Goal: Task Accomplishment & Management: Use online tool/utility

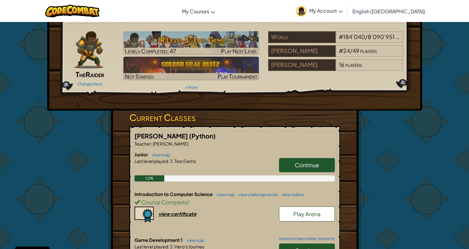
scroll to position [155, 0]
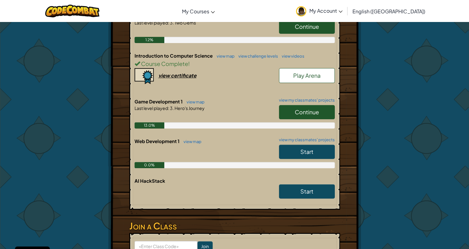
click at [298, 112] on span "Continue" at bounding box center [307, 112] width 24 height 7
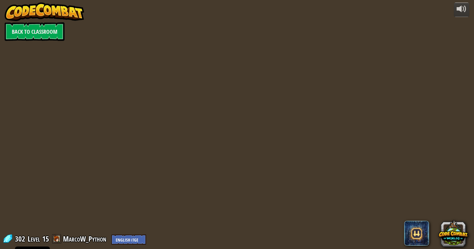
select select "en-[GEOGRAPHIC_DATA]"
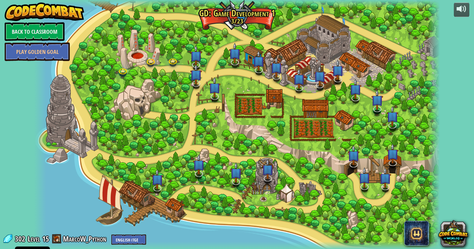
select select "en-[GEOGRAPHIC_DATA]"
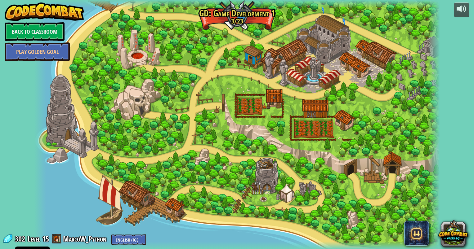
select select "en-[GEOGRAPHIC_DATA]"
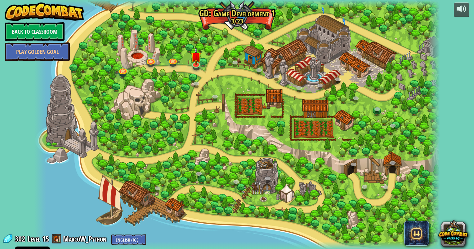
select select "en-[GEOGRAPHIC_DATA]"
click at [197, 64] on link at bounding box center [196, 63] width 12 height 12
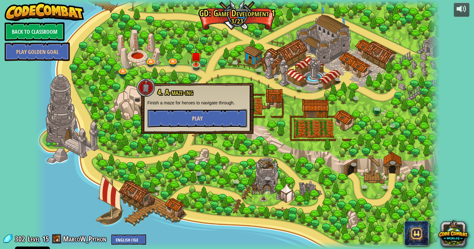
click at [186, 120] on button "Play" at bounding box center [197, 118] width 100 height 19
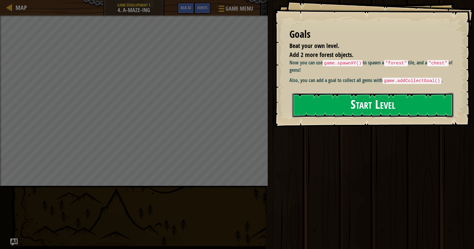
click at [353, 104] on button "Start Level" at bounding box center [372, 105] width 161 height 24
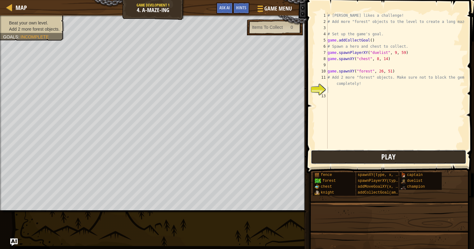
click at [321, 162] on button "Play" at bounding box center [388, 157] width 155 height 14
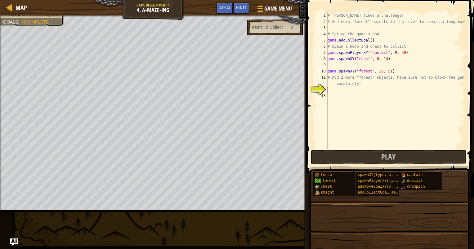
click at [368, 39] on div "# [PERSON_NAME] likes a challenge! # Add more "forest" objects to the level to …" at bounding box center [395, 86] width 138 height 149
type textarea "game.addCollectGoal(5)"
click at [353, 87] on div "# [PERSON_NAME] likes a challenge! # Add more "forest" objects to the level to …" at bounding box center [395, 86] width 138 height 149
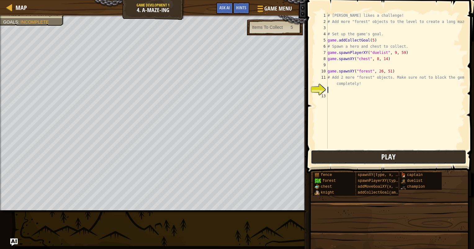
click at [324, 158] on button "Play" at bounding box center [388, 157] width 155 height 14
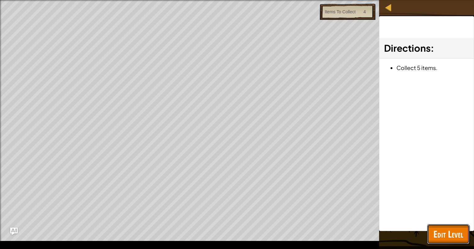
click at [455, 229] on span "Edit Level" at bounding box center [448, 234] width 30 height 13
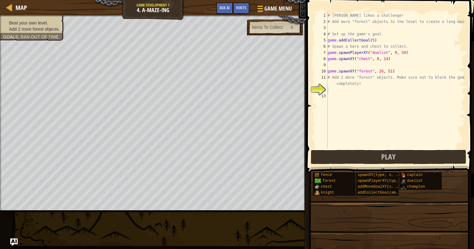
click at [57, 20] on ul "Beat your own level. Add 2 more forest objects." at bounding box center [32, 26] width 58 height 12
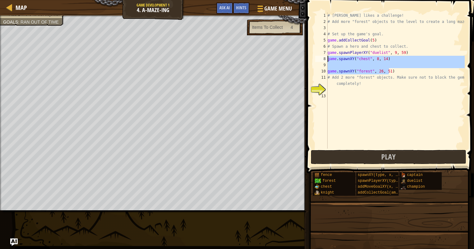
drag, startPoint x: 395, startPoint y: 73, endPoint x: 327, endPoint y: 59, distance: 70.3
click at [327, 59] on div "game.spawnXY("forest", 26, 51) 1 2 3 4 5 6 7 8 9 10 11 12 13 # [PERSON_NAME] li…" at bounding box center [389, 80] width 151 height 136
type textarea "game.spawnXY("chest", 8, 14)"
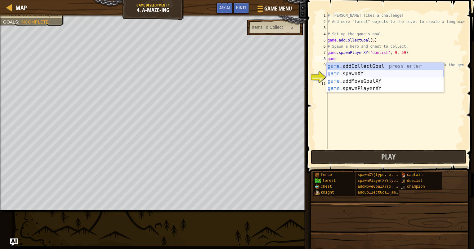
click at [374, 74] on div "game .addCollectGoal press enter game .spawnXY press enter game .addMoveGoalXY …" at bounding box center [384, 85] width 117 height 45
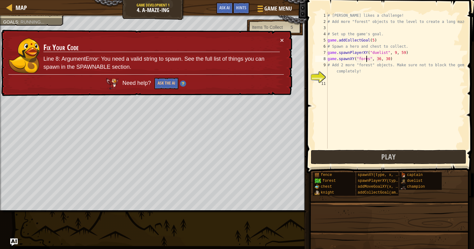
scroll to position [3, 3]
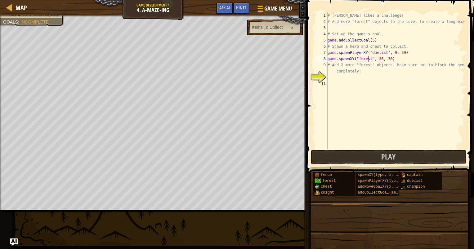
click at [377, 59] on div "# [PERSON_NAME] likes a challenge! # Add more "forest" objects to the level to …" at bounding box center [395, 86] width 138 height 149
click at [379, 58] on div "# [PERSON_NAME] likes a challenge! # Add more "forest" objects to the level to …" at bounding box center [395, 86] width 138 height 149
type textarea "game.spawnXY("forest", 26, 51)"
click at [382, 159] on span "Play" at bounding box center [388, 157] width 14 height 10
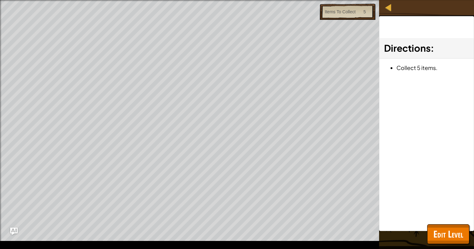
click at [469, 0] on html "Cookie Policy CodeCombat uses a few essential and non-essential cookies. Privac…" at bounding box center [237, 0] width 474 height 0
click at [437, 232] on span "Edit Level" at bounding box center [448, 234] width 30 height 13
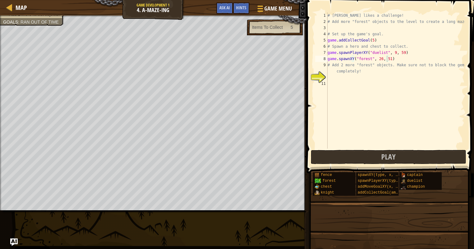
click at [398, 57] on div "# [PERSON_NAME] likes a challenge! # Add more "forest" objects to the level to …" at bounding box center [395, 86] width 138 height 149
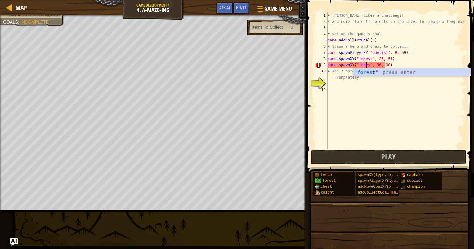
scroll to position [3, 3]
click at [378, 65] on div "# [PERSON_NAME] likes a challenge! # Add more "forest" objects to the level to …" at bounding box center [395, 86] width 138 height 149
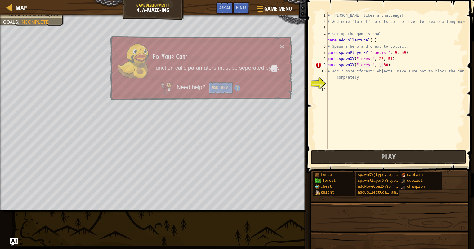
scroll to position [3, 4]
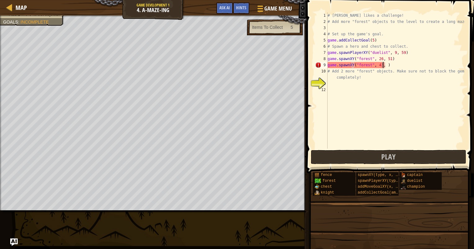
type textarea "game.spawnXY("forest", 43, 59)"
click at [340, 84] on div "# [PERSON_NAME] likes a challenge! # Add more "forest" objects to the level to …" at bounding box center [395, 86] width 138 height 149
click at [336, 90] on div "# [PERSON_NAME] likes a challenge! # Add more "forest" objects to the level to …" at bounding box center [395, 86] width 138 height 149
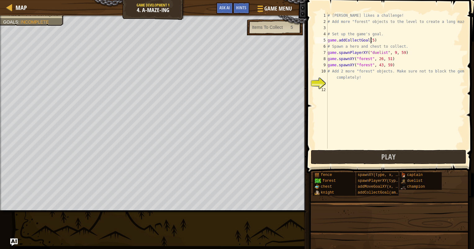
click at [370, 39] on div "# [PERSON_NAME] likes a challenge! # Add more "forest" objects to the level to …" at bounding box center [395, 86] width 138 height 149
type textarea "game.addCollectGoal(2)"
click at [342, 87] on div "# [PERSON_NAME] likes a challenge! # Add more "forest" objects to the level to …" at bounding box center [395, 86] width 138 height 149
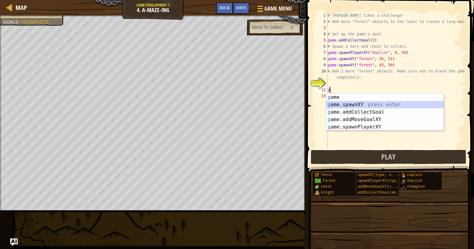
click at [356, 103] on div "g ame press enter g ame.spawnXY press enter g ame.addCollectGoal press enter g …" at bounding box center [384, 120] width 117 height 52
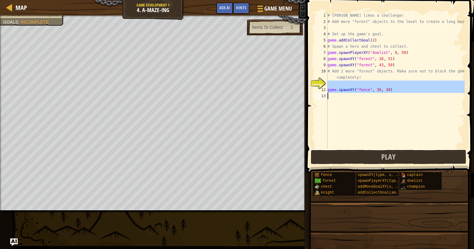
type textarea "game.spawnXY("fence", 36, 30)"
drag, startPoint x: 404, startPoint y: 99, endPoint x: 401, endPoint y: 92, distance: 7.5
click at [404, 98] on div "# [PERSON_NAME] likes a challenge! # Add more "forest" objects to the level to …" at bounding box center [395, 80] width 138 height 136
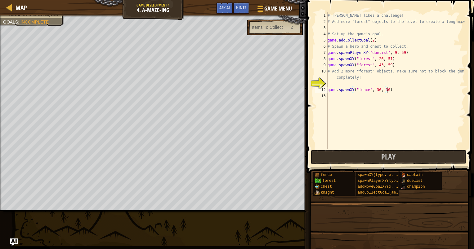
click at [369, 41] on div "# [PERSON_NAME] likes a challenge! # Add more "forest" objects to the level to …" at bounding box center [395, 86] width 138 height 149
click at [370, 41] on div "# [PERSON_NAME] likes a challenge! # Add more "forest" objects to the level to …" at bounding box center [395, 86] width 138 height 149
type textarea "game.addCollectGoal(1)"
click at [396, 160] on button "Play" at bounding box center [388, 157] width 155 height 14
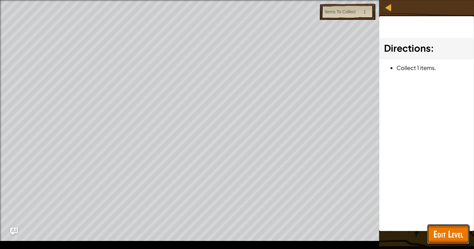
click at [436, 233] on span "Edit Level" at bounding box center [448, 234] width 30 height 13
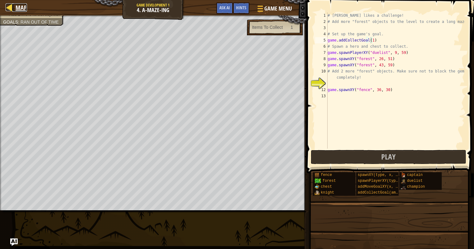
click at [23, 10] on span "Map" at bounding box center [21, 7] width 11 height 8
select select "en-[GEOGRAPHIC_DATA]"
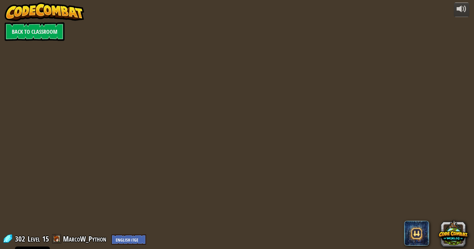
select select "en-[GEOGRAPHIC_DATA]"
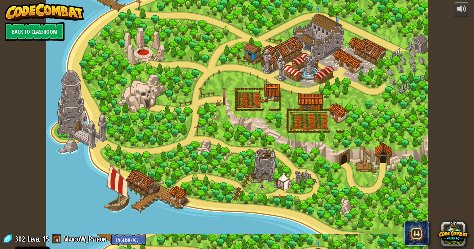
select select "en-[GEOGRAPHIC_DATA]"
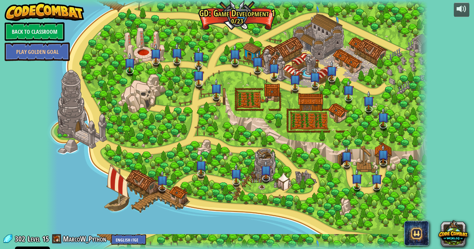
select select "en-[GEOGRAPHIC_DATA]"
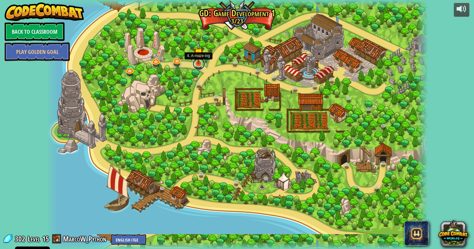
click at [198, 66] on link at bounding box center [199, 64] width 12 height 12
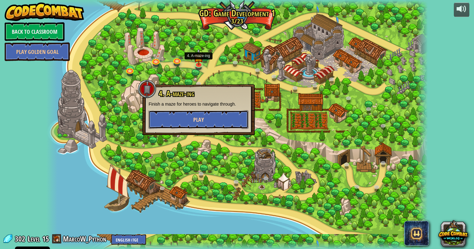
click at [199, 113] on button "Play" at bounding box center [199, 119] width 100 height 19
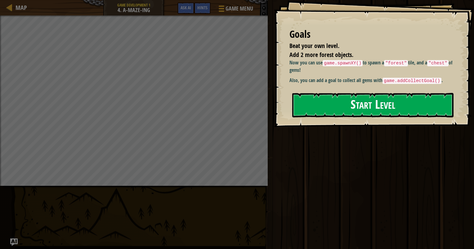
click at [351, 114] on button "Start Level" at bounding box center [372, 105] width 161 height 24
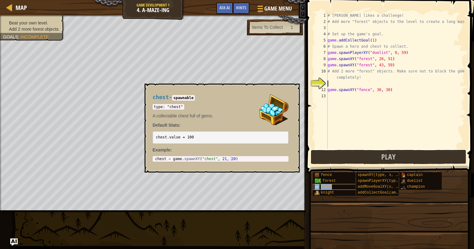
click at [344, 186] on div "chest" at bounding box center [336, 187] width 47 height 6
click at [365, 89] on div "# [PERSON_NAME] likes a challenge! # Add more "forest" objects to the level to …" at bounding box center [395, 86] width 138 height 149
type textarea "game.spawnXY("chest", 36, 30)"
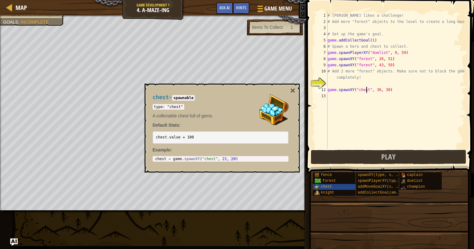
click at [378, 121] on div "# [PERSON_NAME] likes a challenge! # Add more "forest" objects to the level to …" at bounding box center [395, 86] width 138 height 149
click at [293, 91] on button "×" at bounding box center [292, 91] width 5 height 9
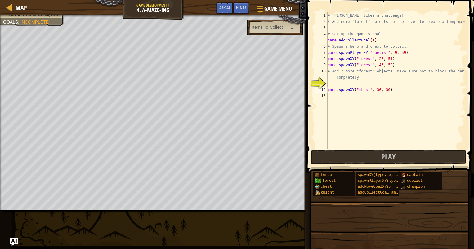
click at [374, 89] on div "# [PERSON_NAME] likes a challenge! # Add more "forest" objects to the level to …" at bounding box center [395, 86] width 138 height 149
click at [382, 90] on div "# [PERSON_NAME] likes a challenge! # Add more "forest" objects to the level to …" at bounding box center [395, 86] width 138 height 149
type textarea "game.spawnXY("chest", 9, 15)"
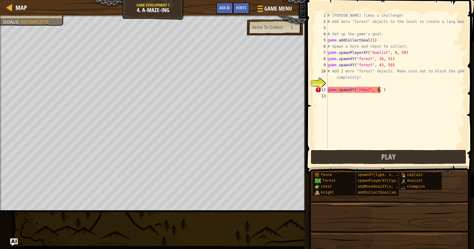
scroll to position [3, 4]
click at [336, 98] on div "# [PERSON_NAME] likes a challenge! # Add more "forest" objects to the level to …" at bounding box center [395, 86] width 138 height 149
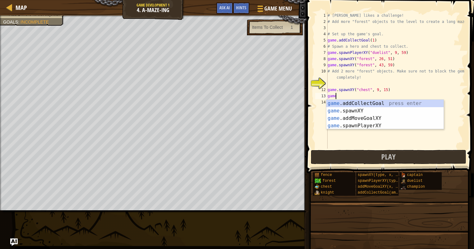
scroll to position [3, 0]
type textarea "g"
click at [381, 158] on button "Play" at bounding box center [388, 157] width 155 height 14
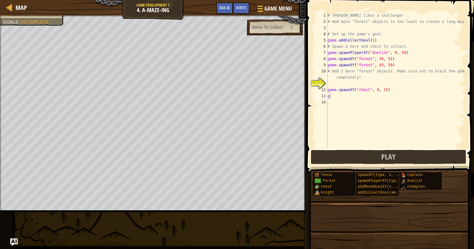
click at [346, 165] on span at bounding box center [390, 78] width 172 height 192
click at [344, 161] on button "Play" at bounding box center [388, 157] width 155 height 14
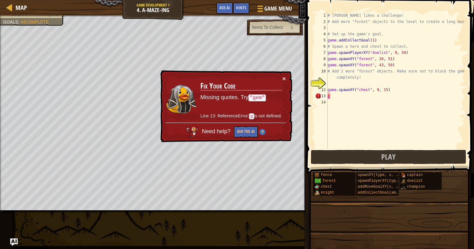
click at [286, 76] on div "× Fix Your Code Missing quotes. Try "gem" Line 13: ReferenceError: g is not def…" at bounding box center [225, 106] width 133 height 72
click at [282, 78] on td "Fix Your Code Missing quotes. Try "gem" Line 13: ReferenceError: g is not defin…" at bounding box center [241, 98] width 82 height 47
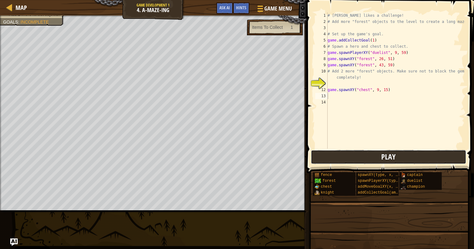
click at [331, 158] on button "Play" at bounding box center [388, 157] width 155 height 14
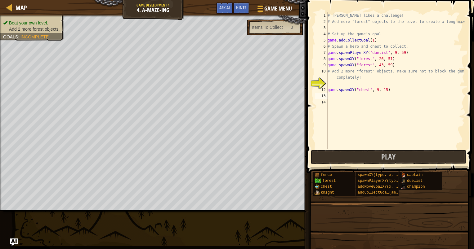
click at [20, 20] on div "Beat your own level. Add 2 more forest objects. Goals : Incomplete" at bounding box center [28, 25] width 71 height 29
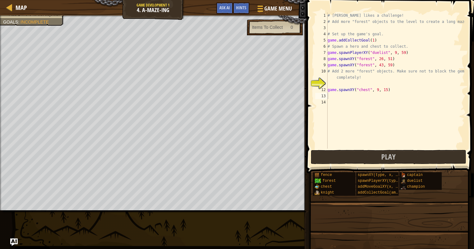
type textarea "game.spawnXY("forest", 43, 59)"
click at [389, 65] on div "# [PERSON_NAME] likes a challenge! # Add more "forest" objects to the level to …" at bounding box center [395, 86] width 138 height 149
click at [369, 86] on div "# [PERSON_NAME] likes a challenge! # Add more "forest" objects to the level to …" at bounding box center [395, 86] width 138 height 149
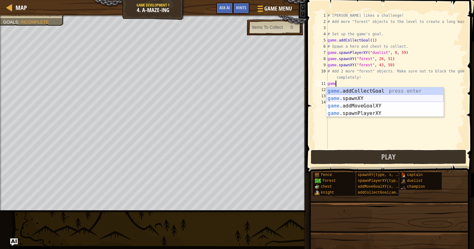
click at [361, 96] on div "game .addCollectGoal press enter game .spawnXY press enter game .addMoveGoalXY …" at bounding box center [384, 109] width 117 height 45
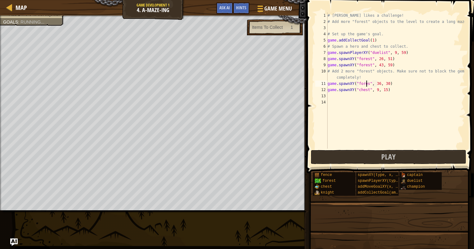
type textarea "game.spawnXY("forest", 36, 30)"
click at [332, 94] on div "# [PERSON_NAME] likes a challenge! # Add more "forest" objects to the level to …" at bounding box center [395, 86] width 138 height 149
click at [378, 98] on div "# [PERSON_NAME] likes a challenge! # Add more "forest" objects to the level to …" at bounding box center [395, 86] width 138 height 149
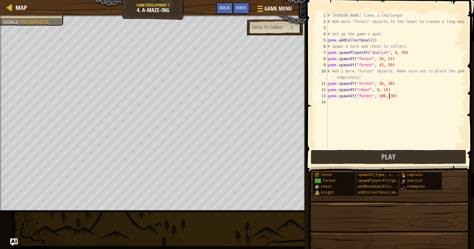
click at [389, 96] on div "# [PERSON_NAME] likes a challenge! # Add more "forest" objects to the level to …" at bounding box center [395, 86] width 138 height 149
click at [374, 89] on div "# [PERSON_NAME] likes a challenge! # Add more "forest" objects to the level to …" at bounding box center [395, 86] width 138 height 149
click at [357, 157] on button "Play" at bounding box center [388, 157] width 155 height 14
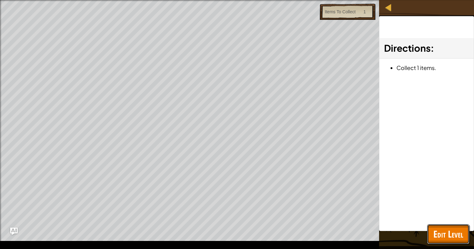
click at [440, 237] on span "Edit Level" at bounding box center [448, 234] width 30 height 13
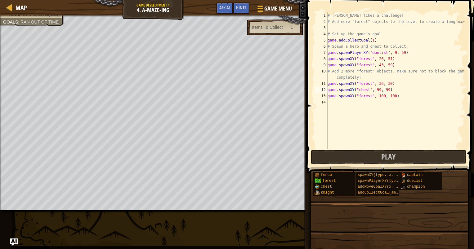
click at [375, 89] on div "# [PERSON_NAME] likes a challenge! # Add more "forest" objects to the level to …" at bounding box center [395, 86] width 138 height 149
click at [322, 161] on button "Play" at bounding box center [388, 157] width 155 height 14
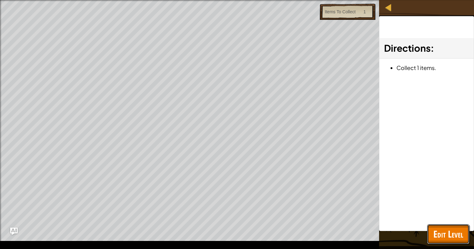
drag, startPoint x: 451, startPoint y: 239, endPoint x: 452, endPoint y: 233, distance: 6.2
click at [452, 239] on span "Edit Level" at bounding box center [448, 234] width 30 height 13
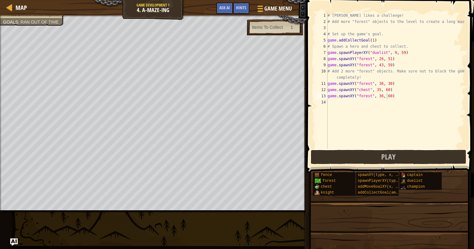
scroll to position [3, 4]
click at [376, 89] on div "# [PERSON_NAME] likes a challenge! # Add more "forest" objects to the level to …" at bounding box center [395, 86] width 138 height 149
click at [387, 95] on div "# [PERSON_NAME] likes a challenge! # Add more "forest" objects to the level to …" at bounding box center [395, 86] width 138 height 149
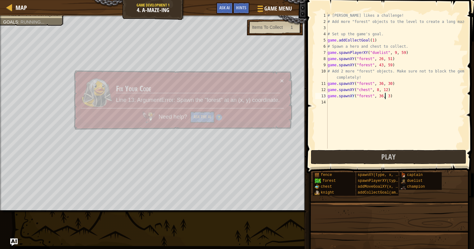
scroll to position [3, 5]
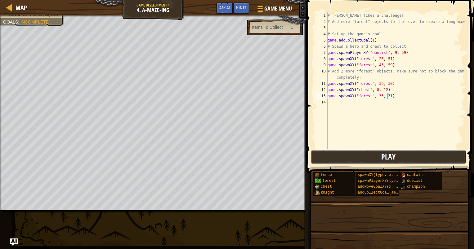
click at [397, 155] on button "Play" at bounding box center [388, 157] width 155 height 14
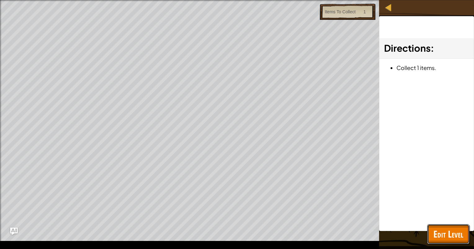
click at [459, 236] on span "Edit Level" at bounding box center [448, 234] width 30 height 13
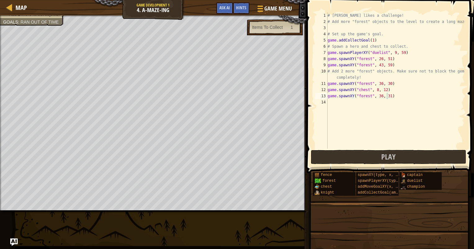
click at [384, 83] on div "# [PERSON_NAME] likes a challenge! # Add more "forest" objects to the level to …" at bounding box center [395, 86] width 138 height 149
click at [385, 83] on div "# [PERSON_NAME] likes a challenge! # Add more "forest" objects to the level to …" at bounding box center [395, 86] width 138 height 149
click at [387, 83] on div "# [PERSON_NAME] likes a challenge! # Add more "forest" objects to the level to …" at bounding box center [395, 86] width 138 height 149
click at [387, 96] on div "# [PERSON_NAME] likes a challenge! # Add more "forest" objects to the level to …" at bounding box center [395, 86] width 138 height 149
type textarea "game.spawnXY("forest", 36, 45)"
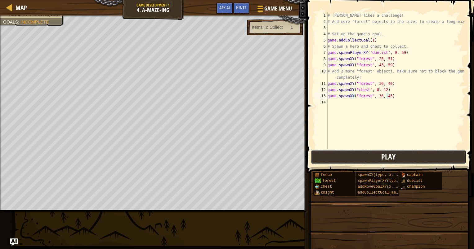
click at [338, 153] on button "Play" at bounding box center [388, 157] width 155 height 14
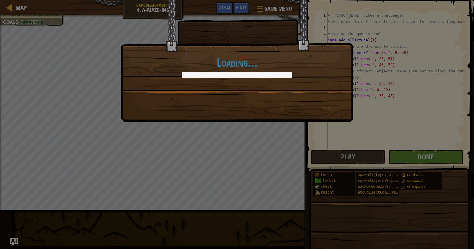
click at [446, 160] on div "Loading..." at bounding box center [237, 124] width 474 height 249
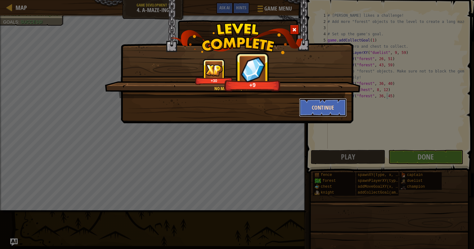
click at [304, 105] on button "Continue" at bounding box center [323, 107] width 48 height 19
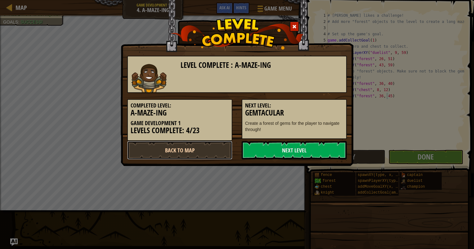
click at [206, 153] on link "Back to Map" at bounding box center [179, 150] width 105 height 19
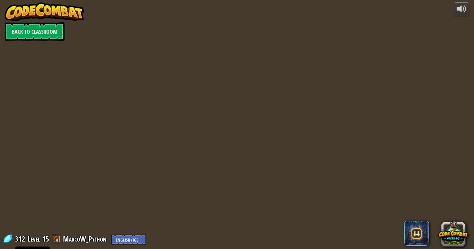
select select "en-[GEOGRAPHIC_DATA]"
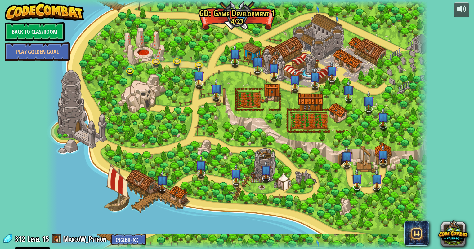
select select "en-[GEOGRAPHIC_DATA]"
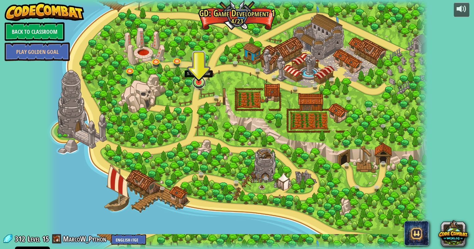
click at [199, 84] on link at bounding box center [199, 82] width 12 height 12
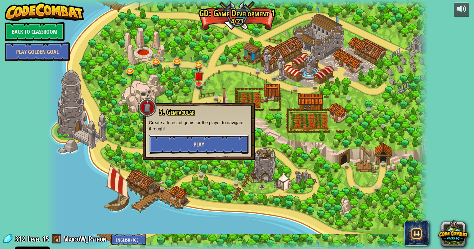
click at [195, 144] on span "Play" at bounding box center [198, 145] width 11 height 8
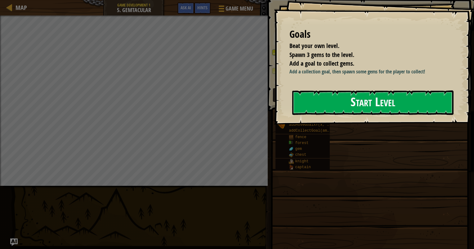
click at [329, 109] on button "Start Level" at bounding box center [372, 103] width 161 height 24
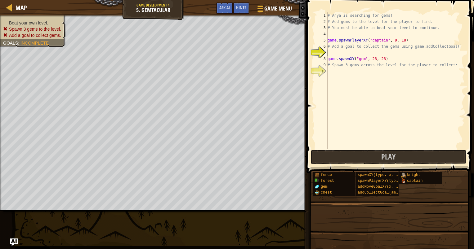
scroll to position [3, 0]
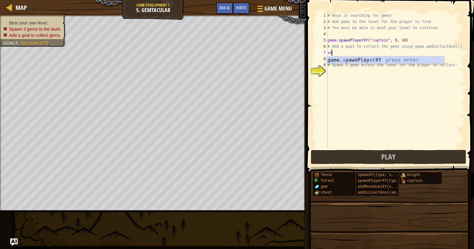
type textarea "s"
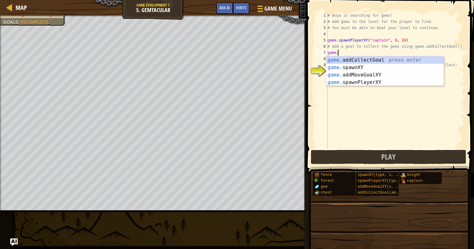
scroll to position [3, 0]
type textarea "game.a"
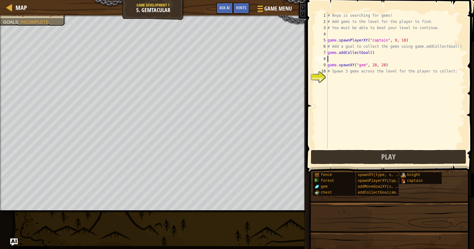
scroll to position [3, 0]
click at [367, 52] on div "# Anya is searching for gems! # Add gems to the level for the player to find. #…" at bounding box center [395, 86] width 138 height 149
click at [368, 53] on div "# Anya is searching for gems! # Add gems to the level for the player to find. #…" at bounding box center [395, 86] width 138 height 149
type textarea "game.addCollectGoal(4)"
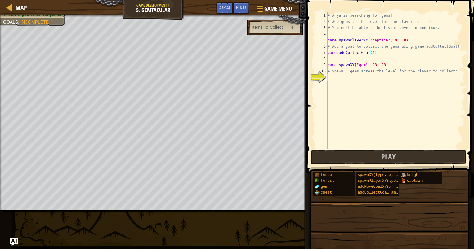
click at [358, 79] on div "# Anya is searching for gems! # Add gems to the level for the player to find. #…" at bounding box center [395, 86] width 138 height 149
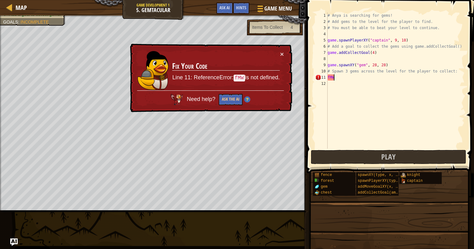
type textarea "f"
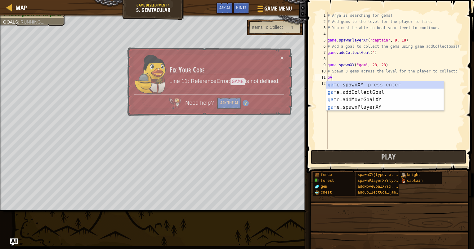
type textarea "G"
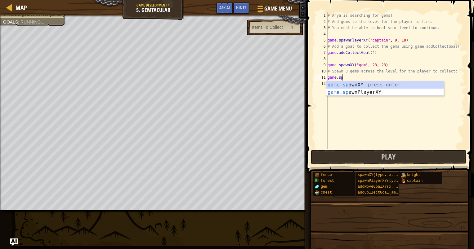
scroll to position [3, 1]
click at [361, 82] on div "game.sp awnXY press enter game.sp awnPlayerXY press enter" at bounding box center [384, 96] width 117 height 30
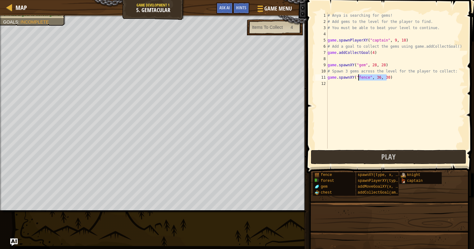
drag, startPoint x: 389, startPoint y: 76, endPoint x: 362, endPoint y: 77, distance: 27.6
click at [362, 77] on div "# Anya is searching for gems! # Add gems to the level for the player to find. #…" at bounding box center [395, 86] width 138 height 149
click at [362, 77] on div "# Anya is searching for gems! # Add gems to the level for the player to find. #…" at bounding box center [395, 80] width 138 height 136
click at [363, 78] on div "# Anya is searching for gems! # Add gems to the level for the player to find. #…" at bounding box center [395, 86] width 138 height 149
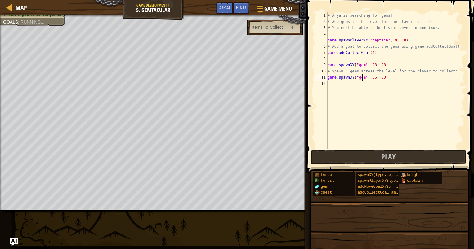
type textarea "game.spawnXY("gem", 36, 30)"
drag, startPoint x: 380, startPoint y: 77, endPoint x: 325, endPoint y: 78, distance: 54.9
click at [325, 78] on div "game.spawnXY("gem", 36, 30) 1 2 3 4 5 6 7 8 9 10 11 12 # Anya is searching for …" at bounding box center [389, 80] width 151 height 136
click at [332, 87] on div "# Anya is searching for gems! # Add gems to the level for the player to find. #…" at bounding box center [395, 86] width 138 height 149
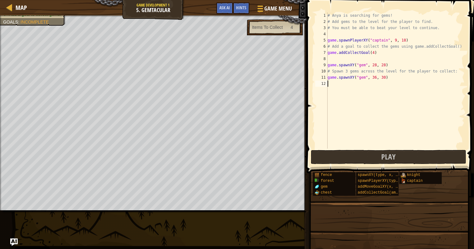
scroll to position [3, 0]
paste textarea "game.spawnXY("gem", 36, 30)"
type textarea "game.spawnXY("gem", 36, 30)"
click at [333, 93] on div "# Anya is searching for gems! # Add gems to the level for the player to find. #…" at bounding box center [395, 86] width 138 height 149
paste textarea "game.spawnXY("gem", 36, 30)"
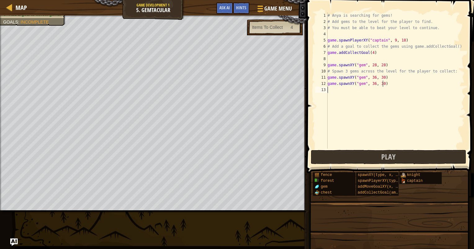
type textarea "game.spawnXY("gem", 36, 30)"
click at [332, 96] on div "# Anya is searching for gems! # Add gems to the level for the player to find. #…" at bounding box center [395, 86] width 138 height 149
paste textarea "game.spawnXY("gem", 36, 30)"
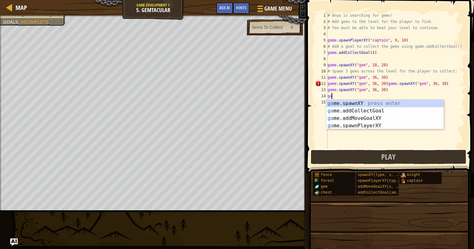
type textarea "g"
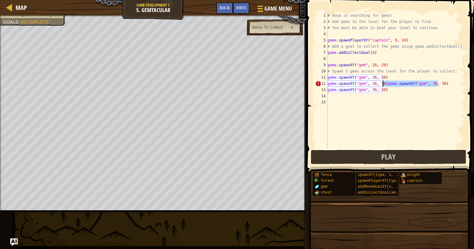
drag, startPoint x: 394, startPoint y: 90, endPoint x: 387, endPoint y: 76, distance: 15.4
click at [385, 84] on div "# Anya is searching for gems! # Add gems to the level for the player to find. #…" at bounding box center [395, 86] width 138 height 149
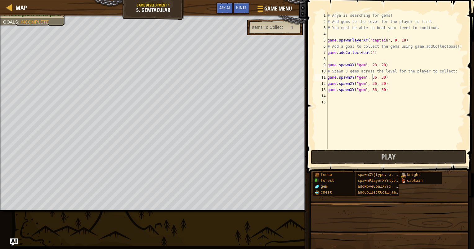
click at [372, 78] on div "# Anya is searching for gems! # Add gems to the level for the player to find. #…" at bounding box center [395, 86] width 138 height 149
click at [371, 83] on div "# Anya is searching for gems! # Add gems to the level for the player to find. #…" at bounding box center [395, 86] width 138 height 149
click at [373, 83] on div "# Anya is searching for gems! # Add gems to the level for the player to find. #…" at bounding box center [395, 86] width 138 height 149
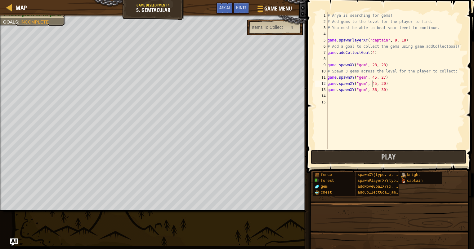
click at [380, 84] on div "# Anya is searching for gems! # Add gems to the level for the player to find. #…" at bounding box center [395, 86] width 138 height 149
click at [371, 89] on div "# Anya is searching for gems! # Add gems to the level for the player to find. #…" at bounding box center [395, 86] width 138 height 149
click at [372, 89] on div "# Anya is searching for gems! # Add gems to the level for the player to find. #…" at bounding box center [395, 86] width 138 height 149
click at [373, 91] on div "# Anya is searching for gems! # Add gems to the level for the player to find. #…" at bounding box center [395, 80] width 138 height 136
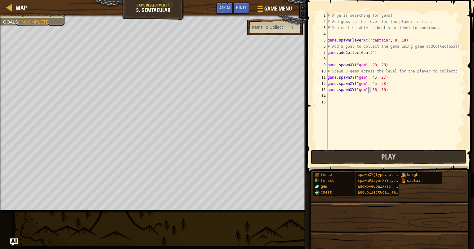
click at [369, 90] on div "# Anya is searching for gems! # Add gems to the level for the player to find. #…" at bounding box center [395, 86] width 138 height 149
click at [380, 89] on div "# Anya is searching for gems! # Add gems to the level for the player to find. #…" at bounding box center [395, 86] width 138 height 149
type textarea "game.spawnXY("gem", 45, 29)"
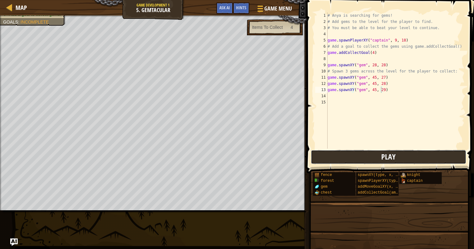
click at [370, 155] on button "Play" at bounding box center [388, 157] width 155 height 14
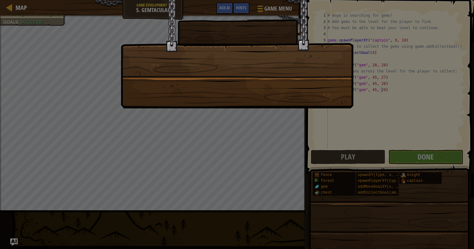
click at [409, 153] on div at bounding box center [237, 124] width 474 height 249
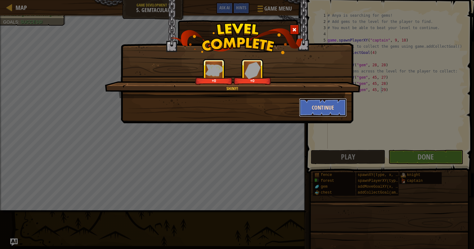
click at [336, 108] on button "Continue" at bounding box center [323, 107] width 48 height 19
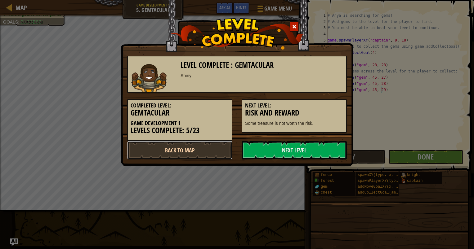
click at [201, 150] on link "Back to Map" at bounding box center [179, 150] width 105 height 19
select select "en-[GEOGRAPHIC_DATA]"
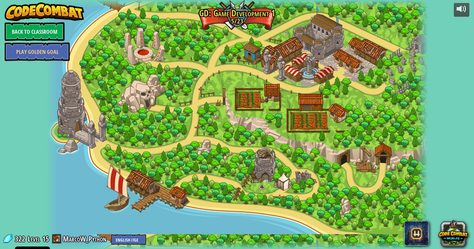
select select "en-[GEOGRAPHIC_DATA]"
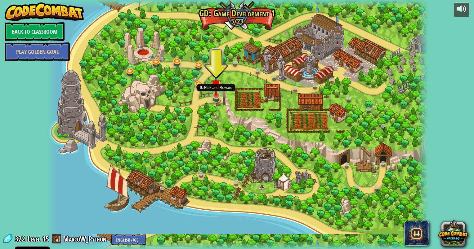
click at [214, 95] on img at bounding box center [216, 84] width 10 height 23
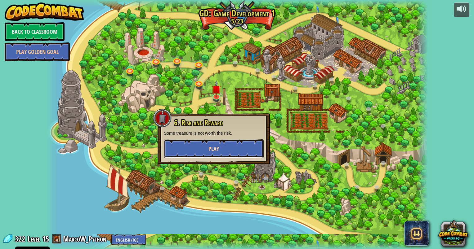
click at [204, 158] on button "Play" at bounding box center [214, 149] width 100 height 19
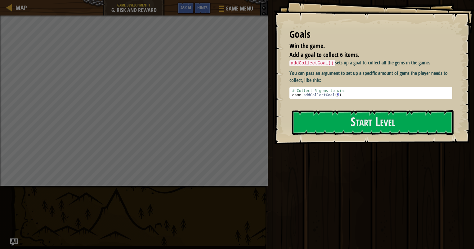
drag, startPoint x: 305, startPoint y: 44, endPoint x: 338, endPoint y: 44, distance: 32.6
click at [338, 44] on li "Win the game." at bounding box center [366, 46] width 169 height 9
click at [336, 44] on li "Win the game." at bounding box center [366, 46] width 169 height 9
click at [338, 43] on li "Win the game." at bounding box center [366, 46] width 169 height 9
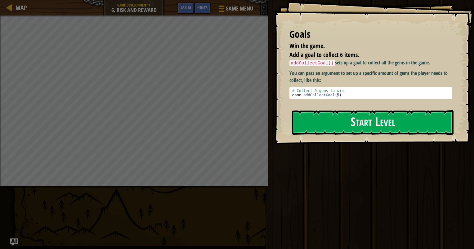
drag, startPoint x: 341, startPoint y: 42, endPoint x: 348, endPoint y: 39, distance: 7.7
click at [346, 40] on div "Goals Win the game. Add a goal to collect 6 items." at bounding box center [370, 43] width 163 height 32
drag, startPoint x: 348, startPoint y: 39, endPoint x: 353, endPoint y: 38, distance: 5.4
click at [353, 38] on div "Goals" at bounding box center [370, 34] width 163 height 14
drag, startPoint x: 357, startPoint y: 87, endPoint x: 362, endPoint y: 74, distance: 14.2
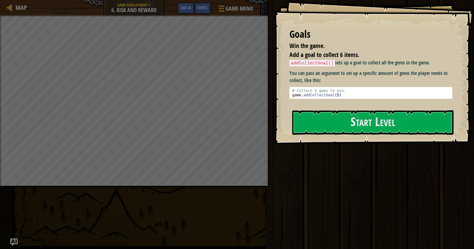
click at [357, 86] on div "addCollectGoal() sets up a goal to collect all the gems in the game. You can pa…" at bounding box center [372, 78] width 167 height 39
click at [366, 69] on div "addCollectGoal() sets up a goal to collect all the gems in the game. You can pa…" at bounding box center [372, 78] width 167 height 39
click at [367, 64] on p "addCollectGoal() sets up a goal to collect all the gems in the game." at bounding box center [372, 62] width 167 height 7
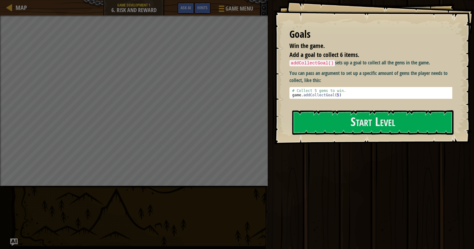
click at [367, 64] on p "addCollectGoal() sets up a goal to collect all the gems in the game." at bounding box center [372, 62] width 167 height 7
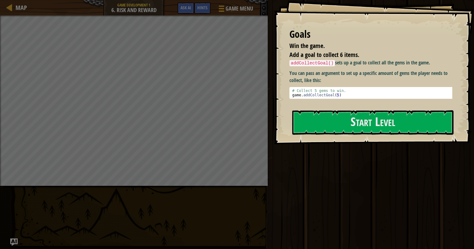
click at [367, 64] on p "addCollectGoal() sets up a goal to collect all the gems in the game." at bounding box center [372, 62] width 167 height 7
click at [367, 63] on p "addCollectGoal() sets up a goal to collect all the gems in the game." at bounding box center [372, 62] width 167 height 7
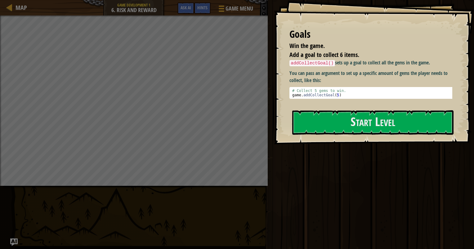
click at [366, 61] on p "addCollectGoal() sets up a goal to collect all the gems in the game." at bounding box center [372, 62] width 167 height 7
click at [366, 58] on div "Goals Win the game. Add a goal to collect 6 items. addCollectGoal() sets up a g…" at bounding box center [374, 72] width 200 height 144
drag, startPoint x: 366, startPoint y: 58, endPoint x: 368, endPoint y: 43, distance: 14.5
click at [366, 52] on li "Add a goal to collect 6 items." at bounding box center [366, 55] width 169 height 9
click at [368, 43] on li "Win the game." at bounding box center [366, 46] width 169 height 9
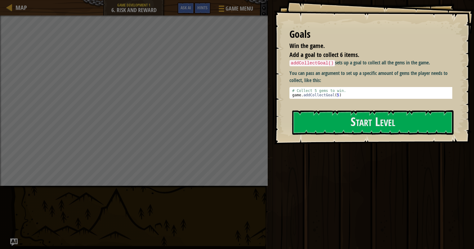
drag, startPoint x: 344, startPoint y: 53, endPoint x: 343, endPoint y: 44, distance: 8.8
drag, startPoint x: 343, startPoint y: 44, endPoint x: 329, endPoint y: 34, distance: 17.3
click at [329, 34] on div "Goals" at bounding box center [370, 34] width 163 height 14
click at [308, 74] on p "You can pass an argument to set up a specific amount of gems the player needs t…" at bounding box center [372, 77] width 167 height 14
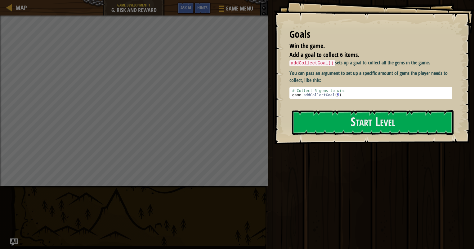
click at [306, 75] on p "You can pass an argument to set up a specific amount of gems the player needs t…" at bounding box center [372, 77] width 167 height 14
click at [305, 75] on p "You can pass an argument to set up a specific amount of gems the player needs t…" at bounding box center [372, 77] width 167 height 14
click at [302, 77] on p "You can pass an argument to set up a specific amount of gems the player needs t…" at bounding box center [372, 77] width 167 height 14
click at [305, 86] on div "addCollectGoal() sets up a goal to collect all the gems in the game. You can pa…" at bounding box center [372, 78] width 167 height 39
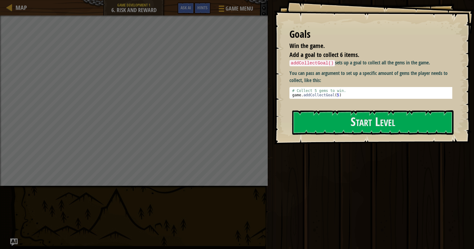
click at [305, 85] on div "addCollectGoal() sets up a goal to collect all the gems in the game. You can pa…" at bounding box center [372, 78] width 167 height 39
drag, startPoint x: 305, startPoint y: 84, endPoint x: 308, endPoint y: 71, distance: 12.9
drag, startPoint x: 308, startPoint y: 71, endPoint x: 300, endPoint y: 61, distance: 12.7
click at [300, 61] on code "addCollectGoal()" at bounding box center [311, 63] width 45 height 6
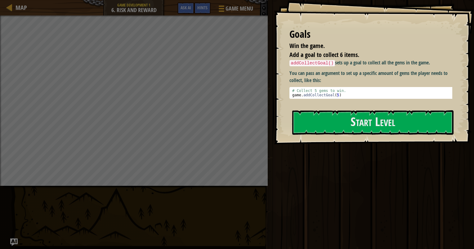
drag, startPoint x: 306, startPoint y: 69, endPoint x: 350, endPoint y: 68, distance: 44.1
click at [350, 68] on div "addCollectGoal() sets up a goal to collect all the gems in the game. You can pa…" at bounding box center [372, 78] width 167 height 39
drag, startPoint x: 331, startPoint y: 98, endPoint x: 336, endPoint y: 126, distance: 28.5
click at [354, 131] on div "Goals Win the game. Add a goal to collect 6 items. addCollectGoal() sets up a g…" at bounding box center [374, 72] width 200 height 144
click at [337, 117] on button "Start Level" at bounding box center [372, 122] width 161 height 24
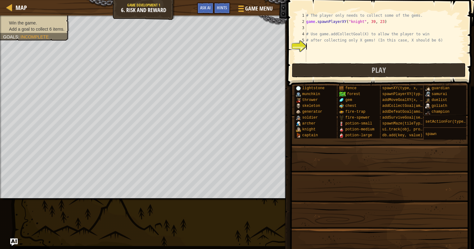
click at [324, 27] on div "# The player only needs to collect some of the gems. game . spawnPlayerXY ( "kn…" at bounding box center [394, 43] width 179 height 62
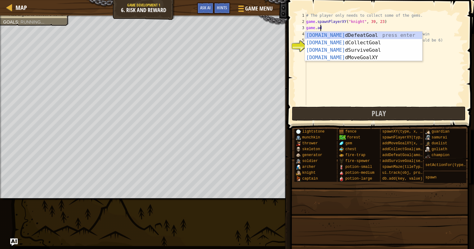
scroll to position [3, 1]
type textarea "game.addC"
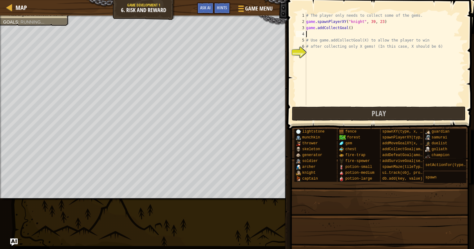
scroll to position [3, 0]
click at [346, 26] on div "# The player only needs to collect some of the gems. game . spawnPlayerXY ( "kn…" at bounding box center [385, 64] width 160 height 105
type textarea "game.addCollectGoal(6)"
click at [11, 17] on li "Add a goal to collect 6 items." at bounding box center [33, 14] width 61 height 6
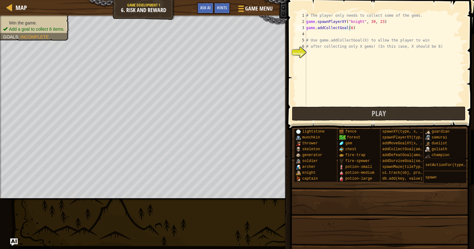
click at [11, 28] on span "Add a goal to collect 6 items." at bounding box center [37, 29] width 56 height 5
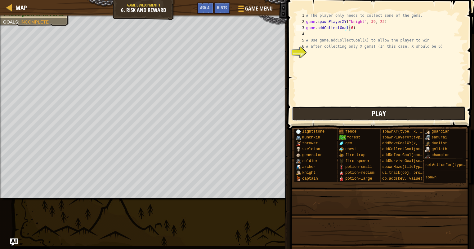
click at [313, 117] on button "Play" at bounding box center [379, 114] width 174 height 14
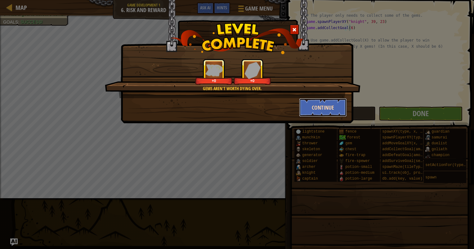
click at [320, 113] on button "Continue" at bounding box center [323, 107] width 48 height 19
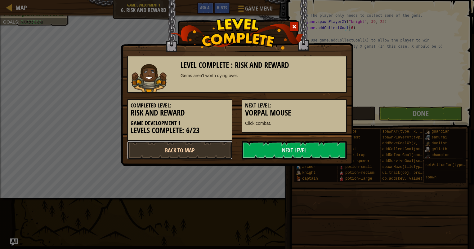
click at [207, 149] on link "Back to Map" at bounding box center [179, 150] width 105 height 19
select select "en-[GEOGRAPHIC_DATA]"
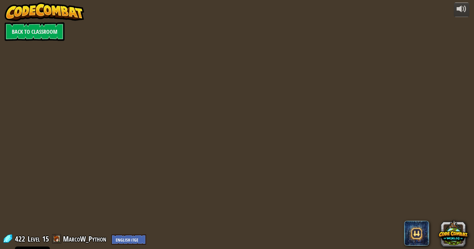
select select "en-[GEOGRAPHIC_DATA]"
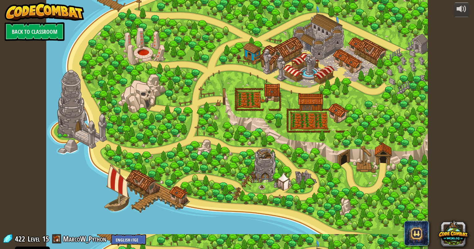
select select "en-[GEOGRAPHIC_DATA]"
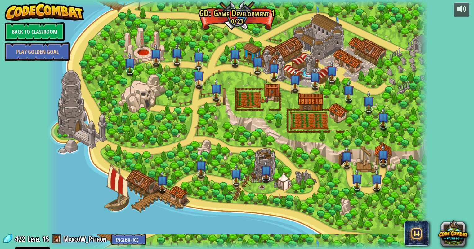
select select "en-[GEOGRAPHIC_DATA]"
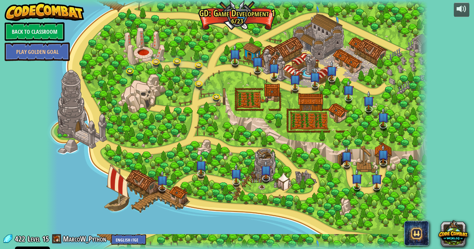
select select "en-[GEOGRAPHIC_DATA]"
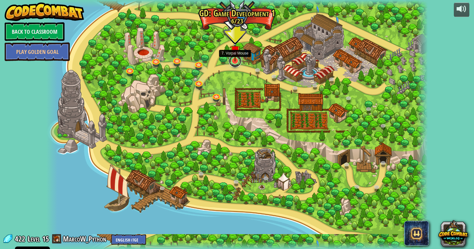
click at [236, 62] on link at bounding box center [235, 61] width 12 height 12
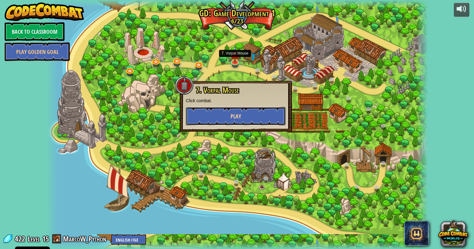
click at [233, 118] on span "Play" at bounding box center [235, 117] width 11 height 8
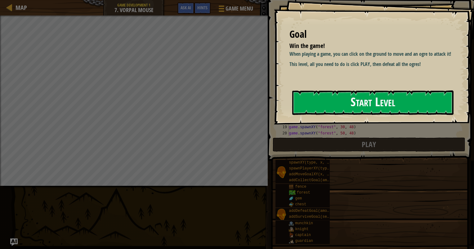
click at [331, 105] on button "Start Level" at bounding box center [372, 103] width 161 height 24
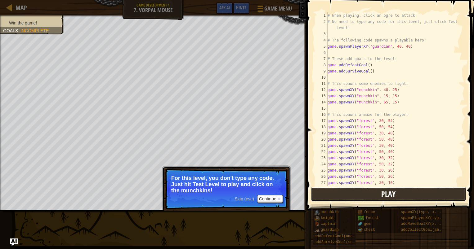
click at [324, 192] on button "Play" at bounding box center [388, 194] width 155 height 14
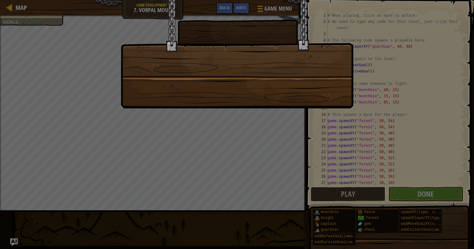
click at [417, 198] on div at bounding box center [237, 124] width 474 height 249
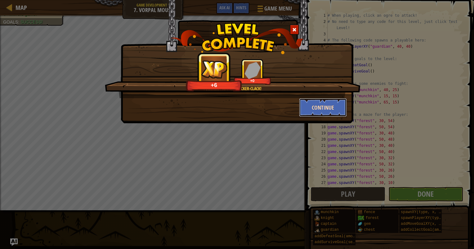
click at [317, 106] on button "Continue" at bounding box center [323, 107] width 48 height 19
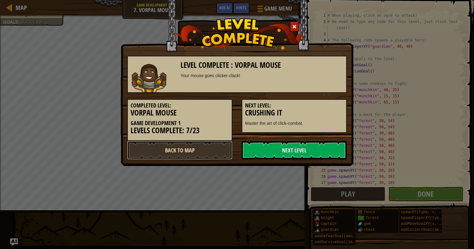
click at [216, 153] on link "Back to Map" at bounding box center [179, 150] width 105 height 19
select select "en-[GEOGRAPHIC_DATA]"
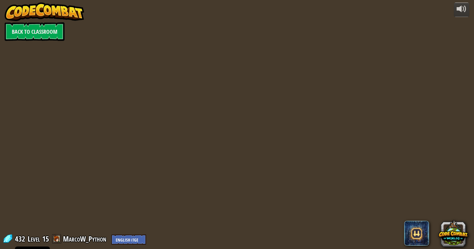
select select "en-[GEOGRAPHIC_DATA]"
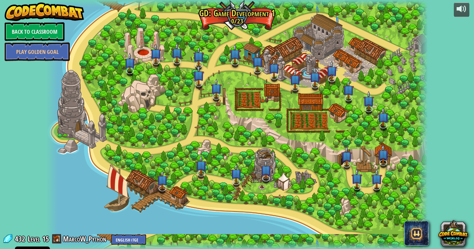
select select "en-[GEOGRAPHIC_DATA]"
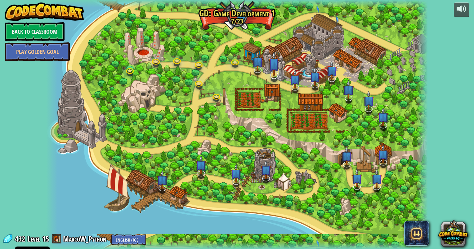
select select "en-[GEOGRAPHIC_DATA]"
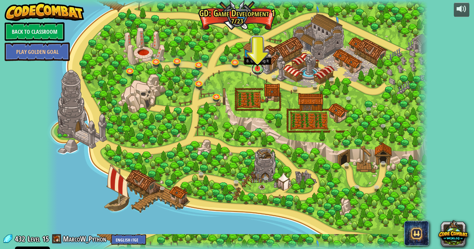
click at [254, 71] on link at bounding box center [257, 69] width 12 height 12
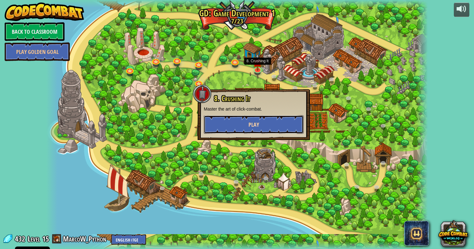
click at [254, 119] on button "Play" at bounding box center [254, 124] width 100 height 19
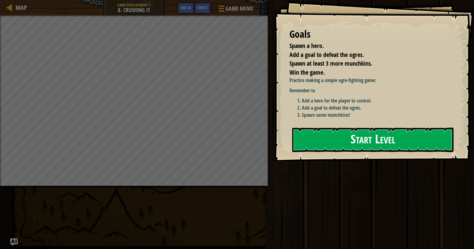
click at [319, 137] on button "Start Level" at bounding box center [372, 140] width 161 height 24
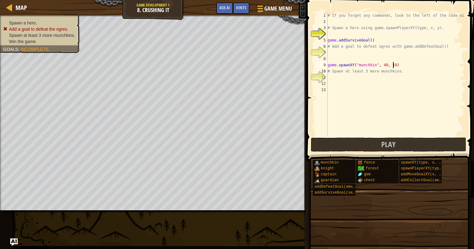
click at [403, 67] on div "# If you forget any commands, look to the left of the code window! # Spawn a he…" at bounding box center [395, 80] width 138 height 136
type textarea "game.spawnXY("munchkin", 40, 10)"
drag, startPoint x: 393, startPoint y: 65, endPoint x: 325, endPoint y: 62, distance: 67.7
click at [325, 62] on div "game.spawnXY("munchkin", 40, 10) 1 2 3 4 5 6 7 8 9 10 11 12 13 # If you forget …" at bounding box center [389, 74] width 151 height 124
click at [394, 67] on div "# If you forget any commands, look to the left of the code window! # Spawn a he…" at bounding box center [395, 74] width 138 height 124
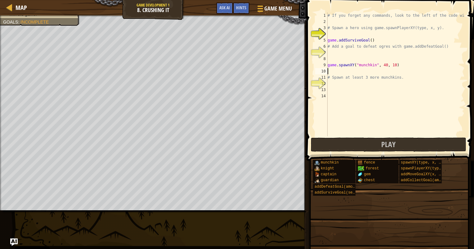
paste textarea "game.spawnXY("munchkin", 40, 10)"
type textarea "game.spawnXY("munchkin", 40, 10)"
paste textarea "game.spawnXY("munchkin", 40, 10)"
type textarea "game.spawnXY("munchkin", 40, 10)"
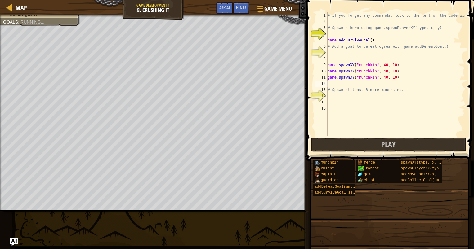
paste textarea "game.spawnXY("munchkin", 40, 10)"
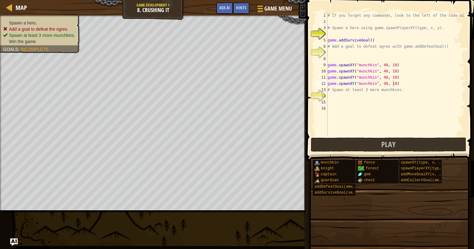
click at [20, 20] on ul "Spawn a hero. Add a goal to defeat the ogres. Spawn at least 3 more munchkins. …" at bounding box center [40, 32] width 74 height 25
click at [37, 36] on span "Spawn at least 3 more munchkins." at bounding box center [42, 35] width 66 height 5
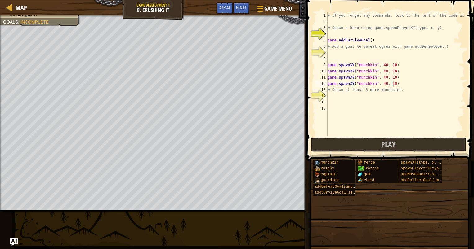
type textarea "game.addSurviveGoal()"
click at [380, 40] on div "# If you forget any commands, look to the left of the code window! # Spawn a he…" at bounding box center [395, 80] width 138 height 136
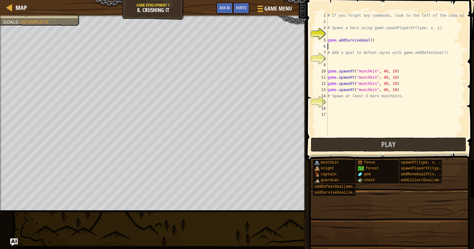
type textarea "game.addSurviveGoal()"
type textarea "s"
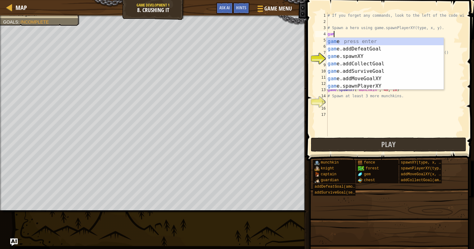
type textarea "game"
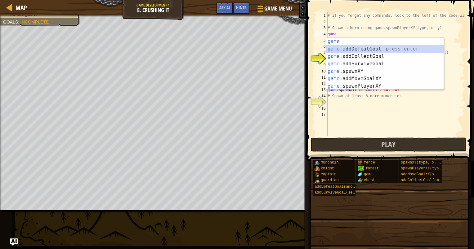
click at [390, 46] on div "game press enter game .addDefeatGoal press enter game .addCollectGoal press ent…" at bounding box center [384, 71] width 117 height 67
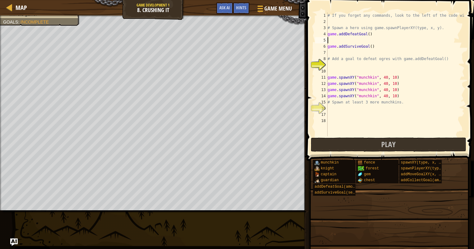
click at [366, 33] on div "# If you forget any commands, look to the left of the code window! # Spawn a he…" at bounding box center [395, 80] width 138 height 136
click at [331, 143] on button "Play" at bounding box center [388, 145] width 155 height 14
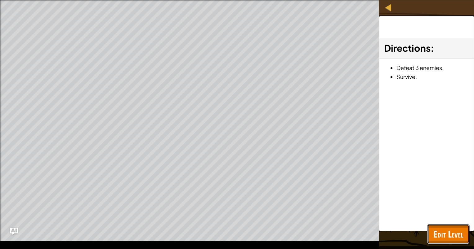
click at [452, 243] on button "Edit Level" at bounding box center [448, 234] width 42 height 20
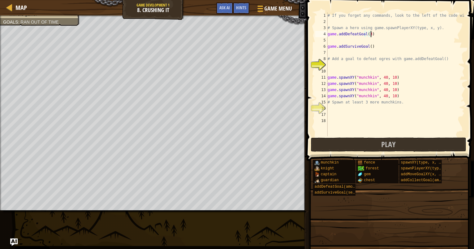
click at [373, 32] on div "# If you forget any commands, look to the left of the code window! # Spawn a he…" at bounding box center [395, 80] width 138 height 136
click at [326, 32] on div "4" at bounding box center [321, 34] width 12 height 6
type textarea "game.addDefeatGoal(3)"
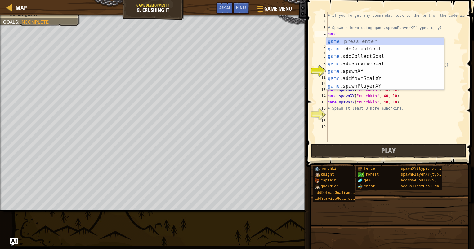
scroll to position [3, 0]
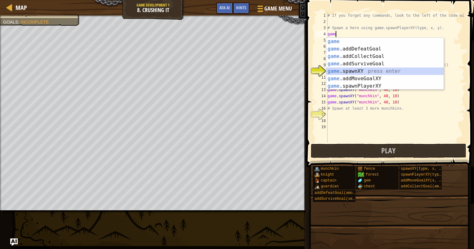
click at [349, 73] on div "game press enter game .addDefeatGoal press enter game .addCollectGoal press ent…" at bounding box center [384, 71] width 117 height 67
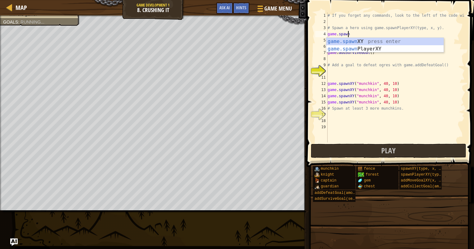
scroll to position [3, 1]
click at [365, 49] on div "game.spawn XY press enter game.spawn PlayerXY press enter" at bounding box center [384, 53] width 117 height 30
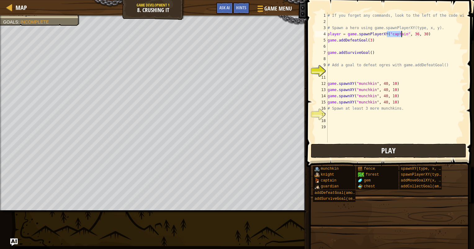
type textarea "player = game.spawnPlayerXY("captain", 36, 30)"
click at [388, 153] on span "Play" at bounding box center [388, 151] width 14 height 10
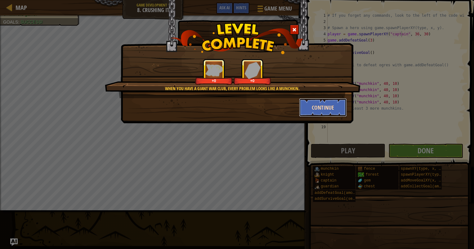
click at [329, 109] on button "Continue" at bounding box center [323, 107] width 48 height 19
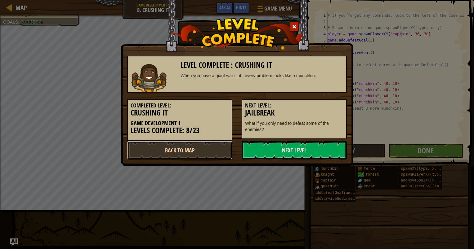
click at [201, 154] on link "Back to Map" at bounding box center [179, 150] width 105 height 19
select select "en-[GEOGRAPHIC_DATA]"
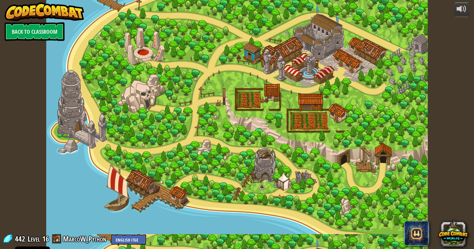
select select "en-[GEOGRAPHIC_DATA]"
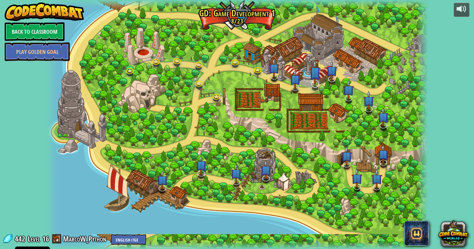
select select "en-[GEOGRAPHIC_DATA]"
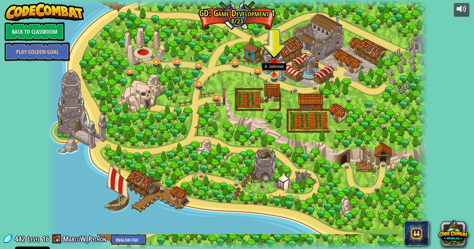
click at [271, 75] on img at bounding box center [274, 64] width 10 height 23
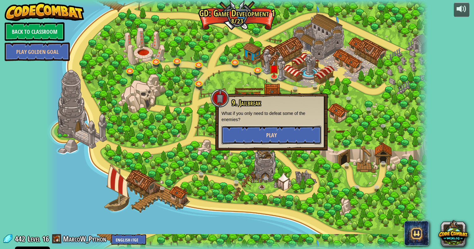
click at [253, 137] on button "Play" at bounding box center [271, 135] width 100 height 19
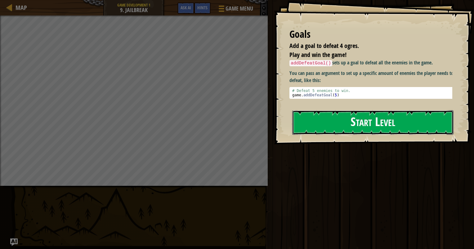
click at [351, 117] on button "Start Level" at bounding box center [372, 122] width 161 height 24
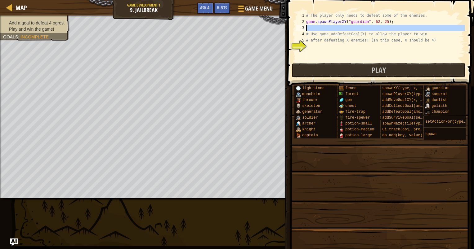
click at [300, 30] on div "3" at bounding box center [301, 28] width 10 height 6
type textarea "# Use game.addDefeatGoal(X) to allow the player to win"
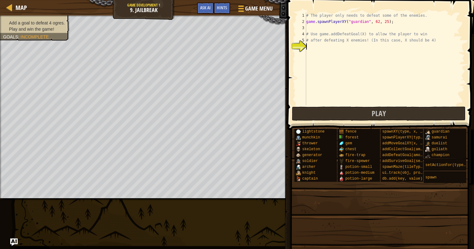
click at [313, 44] on div "# The player only needs to defeat some of the enemies. game . spawnPlayerXY ( "…" at bounding box center [385, 64] width 160 height 105
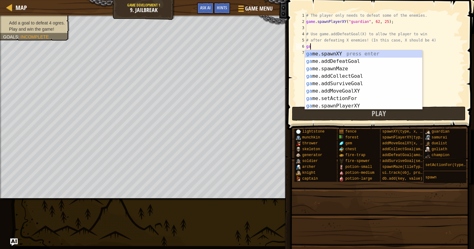
scroll to position [3, 0]
type textarea "game."
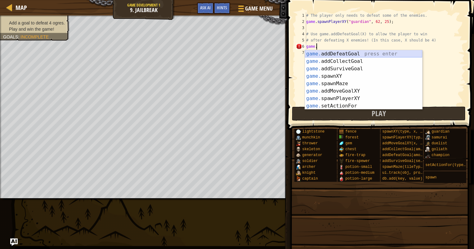
click at [343, 52] on div "game. addDefeatGoal press enter game. addCollectGoal press enter game. addSurvi…" at bounding box center [363, 87] width 117 height 74
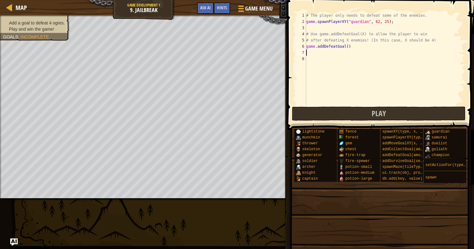
scroll to position [3, 0]
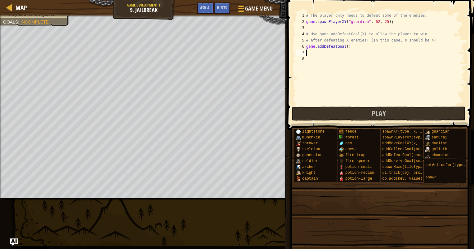
click at [344, 46] on div "# The player only needs to defeat some of the enemies. game . spawnPlayerXY ( "…" at bounding box center [385, 64] width 160 height 105
click at [344, 46] on div "# The player only needs to defeat some of the enemies. game . spawnPlayerXY ( "…" at bounding box center [385, 58] width 160 height 93
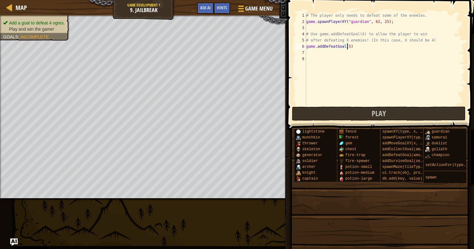
type textarea "game.addDefeatGoal(5)"
click at [17, 26] on li "Play and win the game!" at bounding box center [34, 29] width 62 height 6
drag, startPoint x: 36, startPoint y: 34, endPoint x: 57, endPoint y: 40, distance: 21.8
click at [38, 33] on div "Add a goal to defeat 4 ogres. Play and win the game! Goals : Incomplete" at bounding box center [31, 25] width 77 height 29
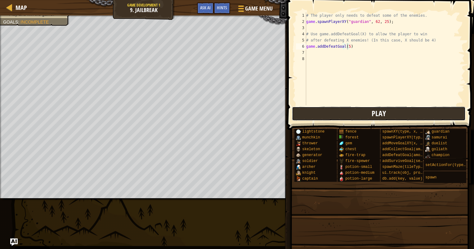
click at [322, 115] on button "Play" at bounding box center [379, 114] width 174 height 14
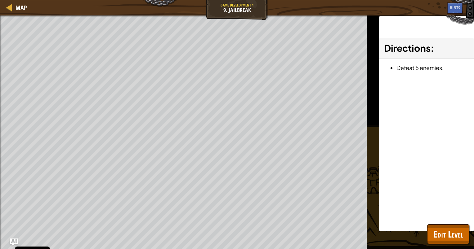
click at [228, 0] on html "Cookie Policy CodeCombat uses a few essential and non-essential cookies. Privac…" at bounding box center [237, 0] width 474 height 0
click at [461, 227] on button "Edit Level" at bounding box center [448, 234] width 42 height 20
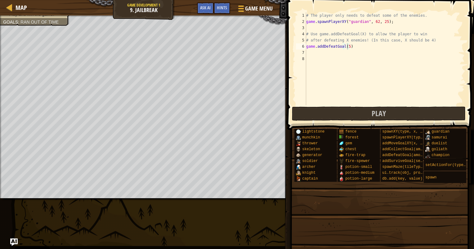
click at [350, 46] on div "# The player only needs to defeat some of the enemies. game . spawnPlayerXY ( "…" at bounding box center [385, 64] width 160 height 105
click at [340, 111] on button "Play" at bounding box center [379, 114] width 174 height 14
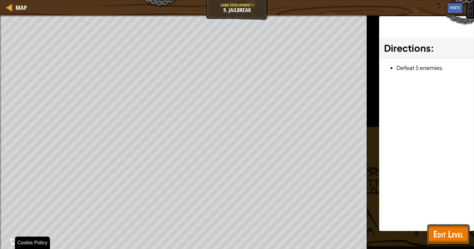
drag, startPoint x: 451, startPoint y: 236, endPoint x: 451, endPoint y: 232, distance: 3.8
click at [451, 236] on span "Edit Level" at bounding box center [448, 234] width 30 height 13
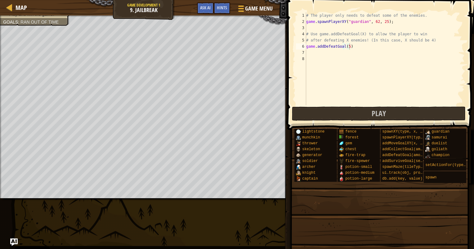
scroll to position [3, 0]
click at [330, 53] on div "# The player only needs to defeat some of the enemies. game . spawnPlayerXY ( "…" at bounding box center [385, 64] width 160 height 105
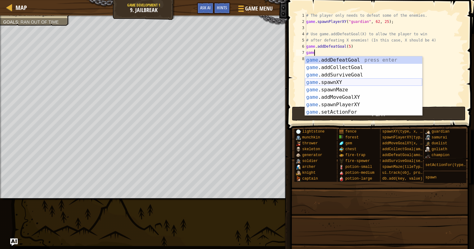
click at [339, 81] on div "game .addDefeatGoal press enter game .addCollectGoal press enter game .addSurvi…" at bounding box center [363, 93] width 117 height 74
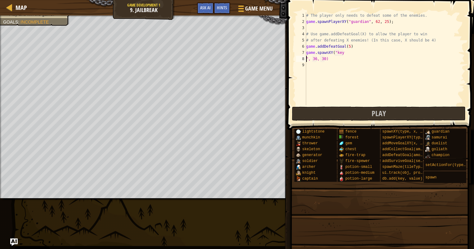
scroll to position [3, 1]
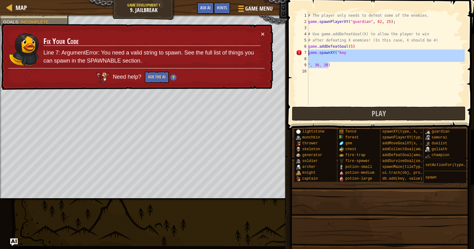
drag, startPoint x: 336, startPoint y: 67, endPoint x: 309, endPoint y: 52, distance: 31.1
click at [309, 52] on div "# The player only needs to defeat some of the enemies. game . spawnPlayerXY ( "…" at bounding box center [386, 64] width 158 height 105
type textarea "game.spawnXY("key"
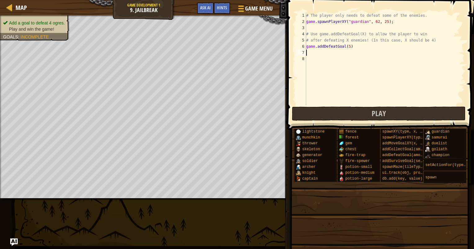
click at [21, 26] on li "Play and win the game!" at bounding box center [34, 29] width 62 height 6
click at [33, 34] on div "Goals : Incomplete" at bounding box center [26, 37] width 46 height 6
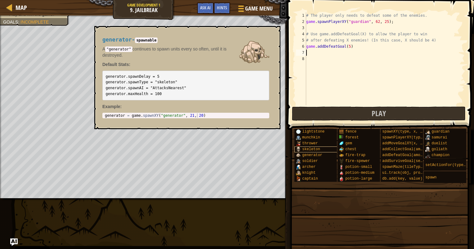
scroll to position [0, 0]
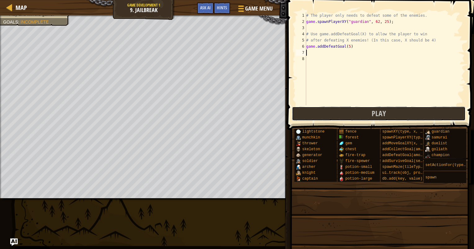
click at [329, 115] on button "Play" at bounding box center [379, 114] width 174 height 14
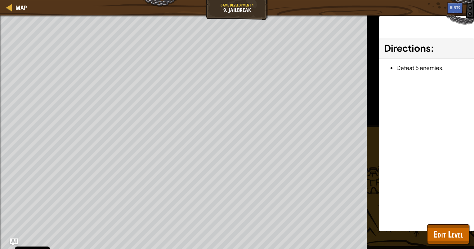
click at [313, 29] on div "Map Game Development 1 9. Jailbreak Game Menu Done Hints Ask AI 1 ההההההההההההה…" at bounding box center [237, 124] width 474 height 249
click at [459, 229] on div "Map Game Development 1 9. Jailbreak Game Menu Done Hints Ask AI 1 ההההההההההההה…" at bounding box center [237, 124] width 474 height 249
click at [456, 229] on span "Edit Level" at bounding box center [448, 234] width 30 height 13
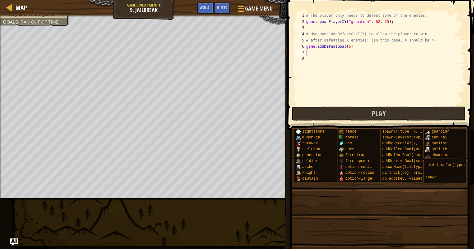
type textarea "game.addDefeatGoal(5)"
click at [348, 47] on div "# The player only needs to defeat some of the enemies. game . spawnPlayerXY ( "…" at bounding box center [385, 64] width 160 height 105
click at [347, 45] on div "# The player only needs to defeat some of the enemies. game . spawnPlayerXY ( "…" at bounding box center [385, 64] width 160 height 105
type textarea "game.addDefeatGoal(5)"
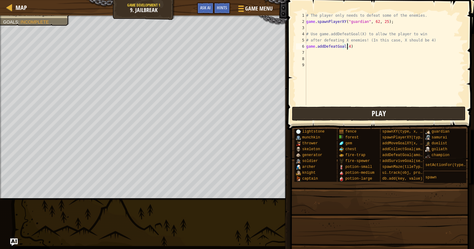
type textarea "game.addDefeatGoal(4)"
click at [310, 113] on button "Play" at bounding box center [379, 114] width 174 height 14
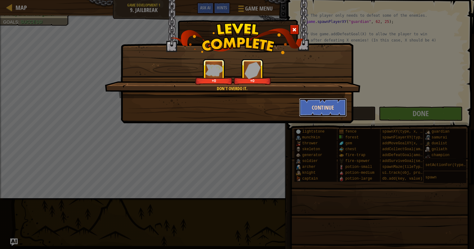
click at [312, 107] on button "Continue" at bounding box center [323, 107] width 48 height 19
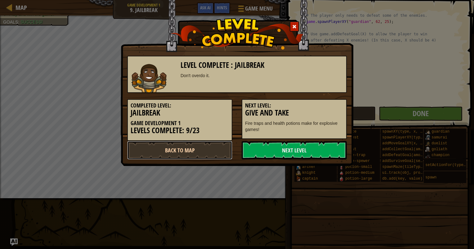
click at [226, 148] on link "Back to Map" at bounding box center [179, 150] width 105 height 19
select select "en-[GEOGRAPHIC_DATA]"
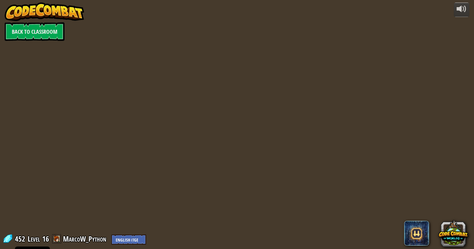
select select "en-[GEOGRAPHIC_DATA]"
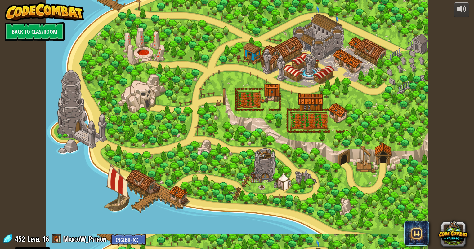
select select "en-[GEOGRAPHIC_DATA]"
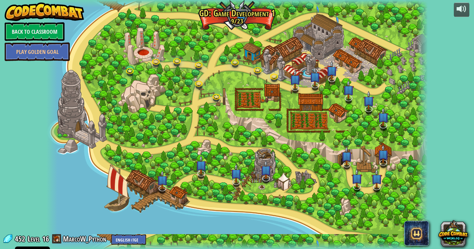
select select "en-[GEOGRAPHIC_DATA]"
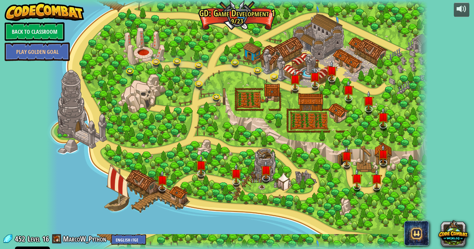
select select "en-[GEOGRAPHIC_DATA]"
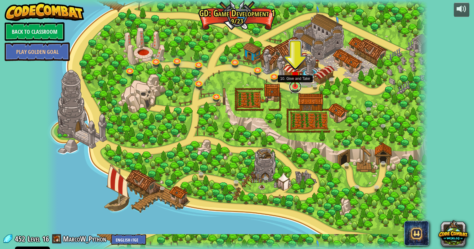
click at [293, 89] on link at bounding box center [295, 87] width 12 height 12
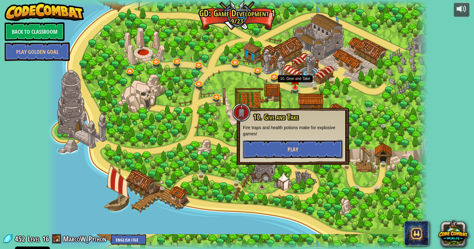
click at [286, 142] on button "Play" at bounding box center [293, 149] width 100 height 19
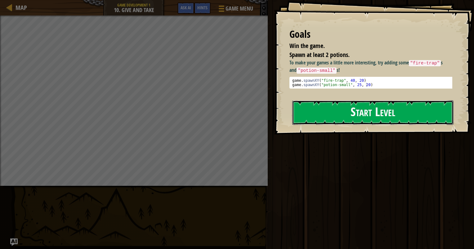
click at [318, 111] on button "Start Level" at bounding box center [372, 112] width 161 height 24
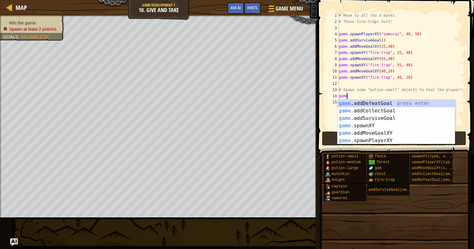
scroll to position [3, 0]
click at [358, 126] on div "game .addDefeatGoal press enter game .addCollectGoal press enter game .addSurvi…" at bounding box center [395, 130] width 117 height 60
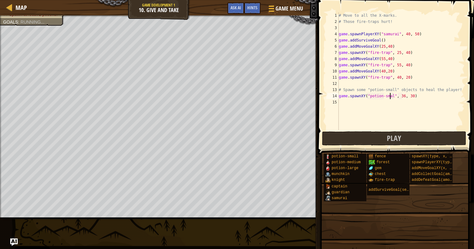
scroll to position [3, 4]
type textarea "game.spawnXY("potion-small", 36, 30)"
drag, startPoint x: 412, startPoint y: 96, endPoint x: 325, endPoint y: 95, distance: 87.1
click at [325, 95] on div "game.spawnXY("potion-small", 36, 30) 1 2 3 4 5 6 7 8 9 10 11 12 13 14 15 # Move…" at bounding box center [395, 71] width 140 height 118
click at [344, 104] on div "# Move to all the X-marks. # Those fire-traps hurt! game . spawnPlayerXY ( "sam…" at bounding box center [400, 77] width 127 height 130
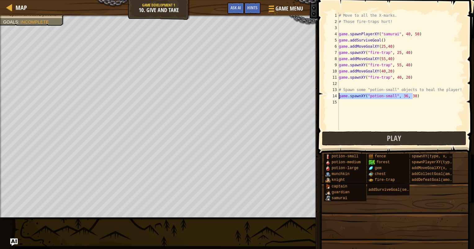
scroll to position [3, 0]
type textarea "game.spawnXY("potion-small", 36, 30)"
click at [341, 107] on div "# Move to all the X-marks. # Those fire-traps hurt! game . spawnPlayerXY ( "sam…" at bounding box center [400, 77] width 127 height 130
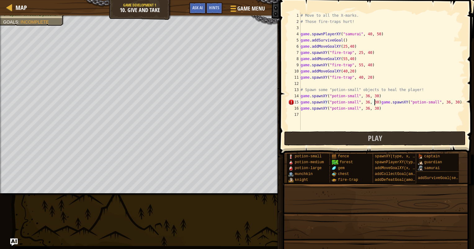
click at [373, 103] on div "# Move to all the X-marks. # Those fire-traps hurt! game . spawnPlayerXY ( "sam…" at bounding box center [381, 77] width 165 height 130
type textarea "game.spawnXY("potion-small", 36, 30)"
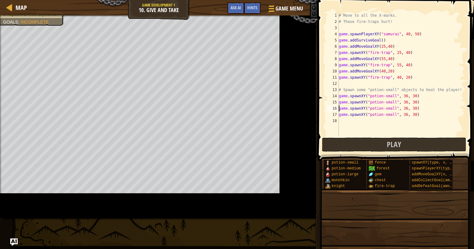
click at [349, 121] on div "# Move to all the X-marks. # Those fire-traps hurt! game . spawnPlayerXY ( "sam…" at bounding box center [419, 80] width 165 height 136
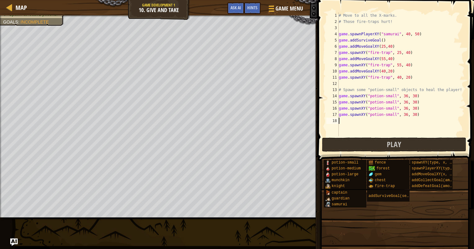
type textarea "game.spawnXY("potion-small", 36, 30)"
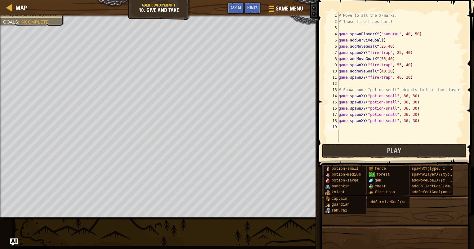
click at [348, 124] on div "# Move to all the X-marks. # Those fire-traps hurt! game . spawnPlayerXY ( "sam…" at bounding box center [400, 83] width 127 height 143
type textarea "game.spawnXY("potion-small", 36, 30)"
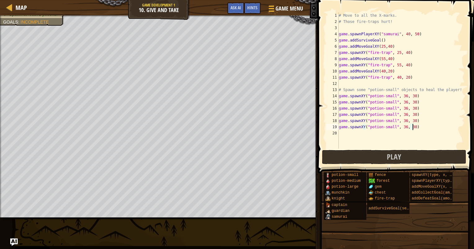
click at [343, 137] on div "# Move to all the X-marks. # Those fire-traps hurt! game . spawnPlayerXY ( "sam…" at bounding box center [400, 86] width 127 height 149
type textarea "game.spawnXY("potion-small", 36, 30)"
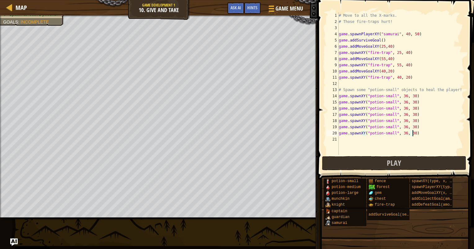
click at [341, 139] on div "# Move to all the X-marks. # Those fire-traps hurt! game . spawnPlayerXY ( "sam…" at bounding box center [400, 89] width 127 height 155
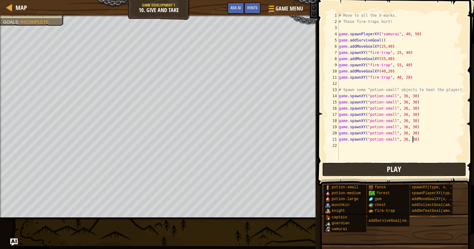
click at [335, 171] on button "Play" at bounding box center [394, 169] width 144 height 14
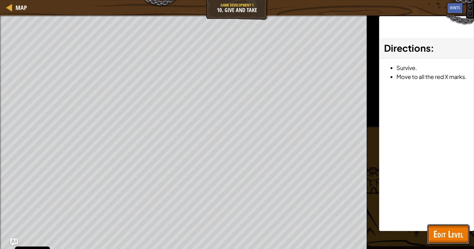
click at [434, 230] on span "Edit Level" at bounding box center [448, 234] width 30 height 13
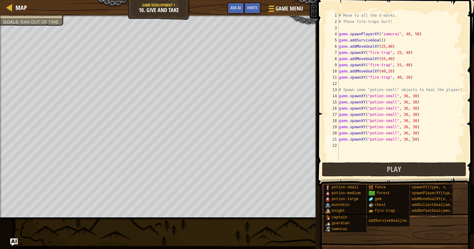
click at [410, 104] on div "# Move to all the X-marks. # Those fire-traps hurt! game . spawnPlayerXY ( "sam…" at bounding box center [400, 92] width 127 height 161
click at [409, 108] on div "# Move to all the X-marks. # Those fire-traps hurt! game . spawnPlayerXY ( "sam…" at bounding box center [400, 92] width 127 height 161
type textarea "game.spawnXY("potion-small", 36, 34)"
click at [405, 172] on button "Play" at bounding box center [394, 169] width 144 height 14
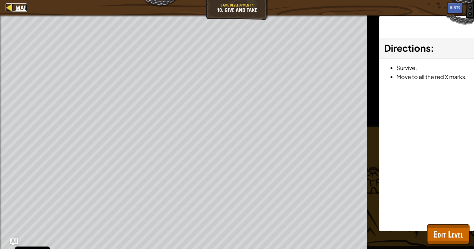
click at [16, 6] on span "Map" at bounding box center [21, 7] width 11 height 8
select select "en-[GEOGRAPHIC_DATA]"
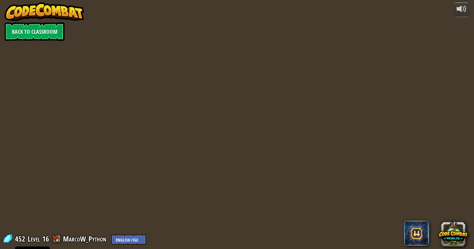
select select "en-[GEOGRAPHIC_DATA]"
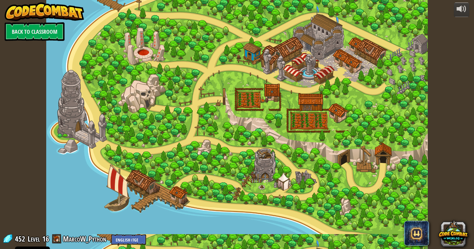
select select "en-[GEOGRAPHIC_DATA]"
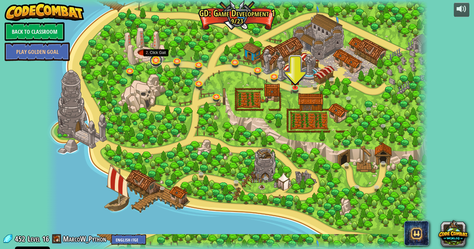
click at [153, 63] on link at bounding box center [156, 60] width 12 height 12
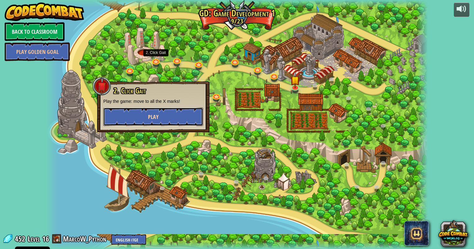
click at [153, 114] on span "Play" at bounding box center [153, 117] width 11 height 8
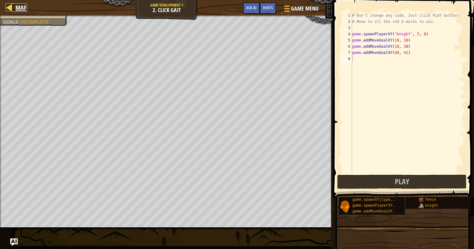
click at [7, 7] on div at bounding box center [10, 7] width 8 height 8
select select "en-[GEOGRAPHIC_DATA]"
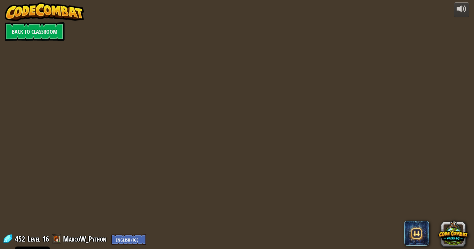
select select "en-[GEOGRAPHIC_DATA]"
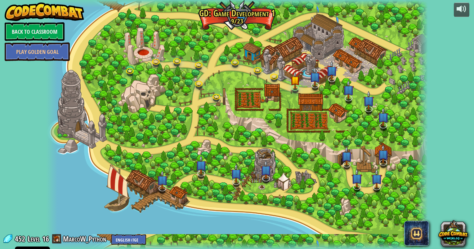
select select "en-[GEOGRAPHIC_DATA]"
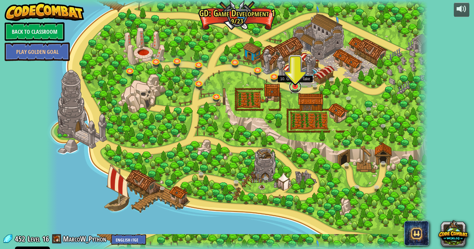
click at [297, 88] on link at bounding box center [295, 87] width 12 height 12
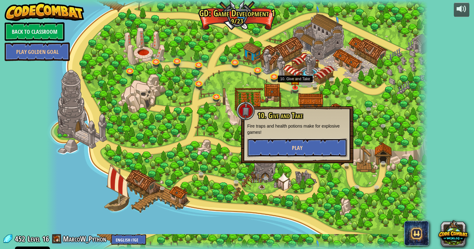
click at [297, 141] on button "Play" at bounding box center [297, 148] width 100 height 19
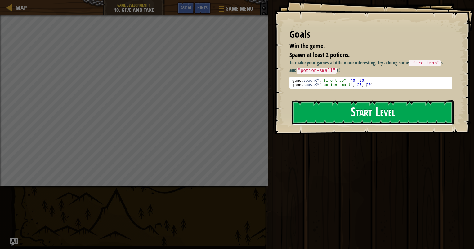
drag, startPoint x: 367, startPoint y: 109, endPoint x: 367, endPoint y: 100, distance: 8.7
click at [366, 101] on button "Start Level" at bounding box center [372, 112] width 161 height 24
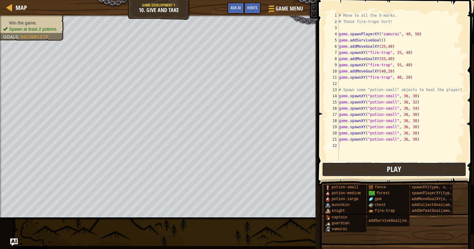
click at [353, 166] on button "Play" at bounding box center [394, 169] width 144 height 14
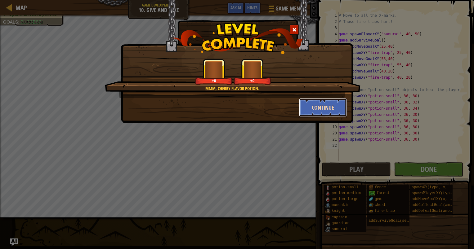
click at [303, 108] on button "Continue" at bounding box center [323, 107] width 48 height 19
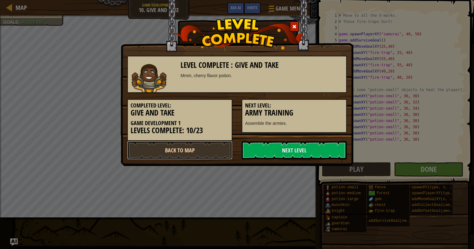
click at [220, 153] on link "Back to Map" at bounding box center [179, 150] width 105 height 19
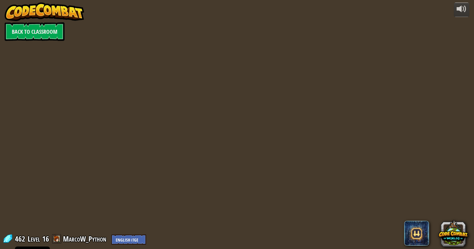
select select "en-[GEOGRAPHIC_DATA]"
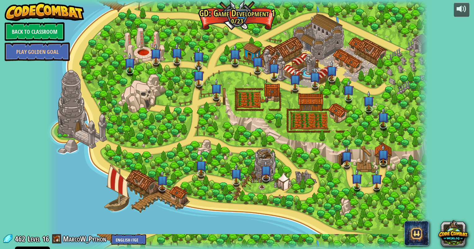
select select "en-[GEOGRAPHIC_DATA]"
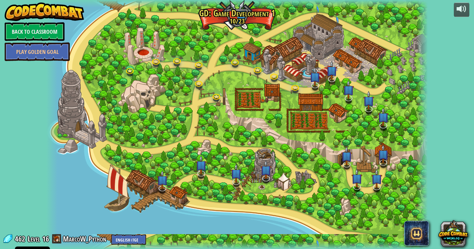
select select "en-[GEOGRAPHIC_DATA]"
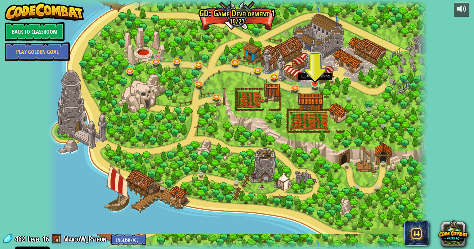
click at [313, 84] on img at bounding box center [315, 73] width 10 height 23
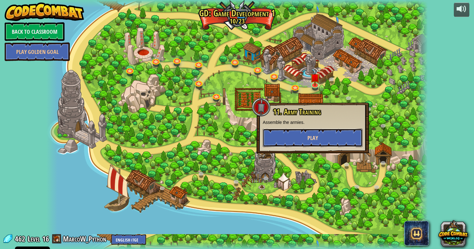
click at [297, 133] on button "Play" at bounding box center [313, 138] width 100 height 19
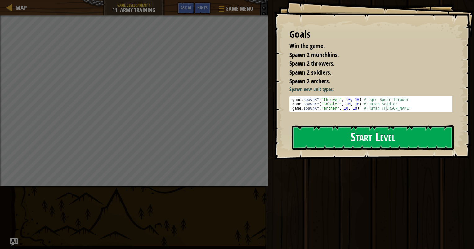
drag, startPoint x: 312, startPoint y: 135, endPoint x: 311, endPoint y: 140, distance: 5.0
click at [311, 140] on button "Start Level" at bounding box center [372, 138] width 161 height 24
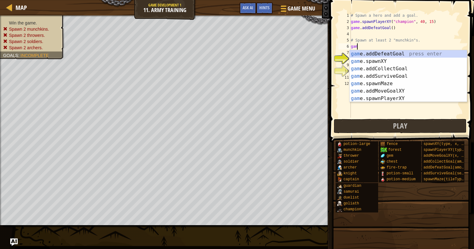
scroll to position [3, 0]
click at [371, 74] on div "game .addDefeatGoal press enter game .addCollectGoal press enter game .addSurvi…" at bounding box center [407, 83] width 117 height 67
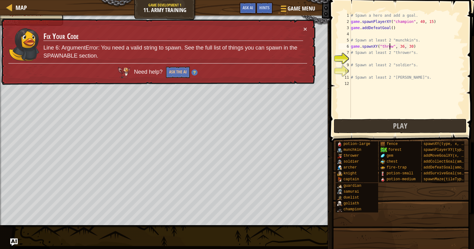
scroll to position [3, 3]
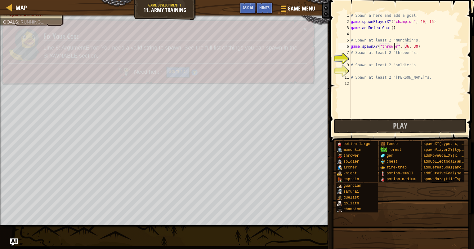
type textarea "game.spawnXY("thrower", 36, 30)"
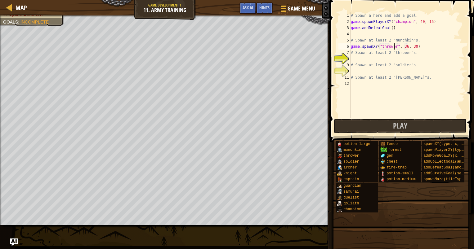
click at [414, 47] on div "# Spawn a hero and add a goal. game . spawnPlayerXY ( "champion" , 40 , 15 ) ga…" at bounding box center [406, 71] width 115 height 118
click at [392, 56] on div "# Spawn a hero and add a goal. game . spawnPlayerXY ( "champion" , 40 , 15 ) ga…" at bounding box center [406, 71] width 115 height 118
click at [415, 43] on div "# Spawn a hero and add a goal. game . spawnPlayerXY ( "champion" , 40 , 15 ) ga…" at bounding box center [406, 71] width 115 height 118
type textarea "game.spawnXY("thrower", 36, 30)"
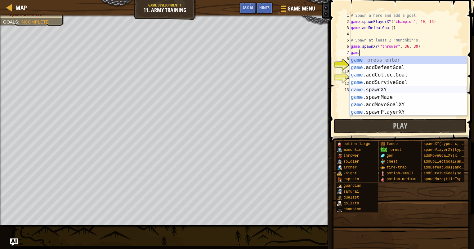
click at [371, 87] on div "game press enter game .addDefeatGoal press enter game .addCollectGoal press ent…" at bounding box center [407, 93] width 117 height 74
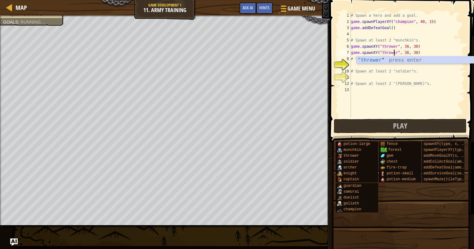
type textarea "game.spawnXY("thrower", 36, 30)"
click at [369, 78] on div "# Spawn a hero and add a goal. game . spawnPlayerXY ( "champion" , 40 , 15 ) ga…" at bounding box center [406, 71] width 115 height 118
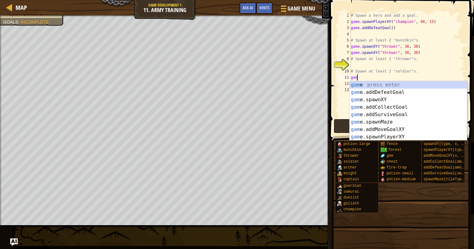
scroll to position [3, 0]
click at [380, 113] on div "game press enter game .addDefeatGoal press enter game .addCollectGoal press ent…" at bounding box center [407, 118] width 117 height 74
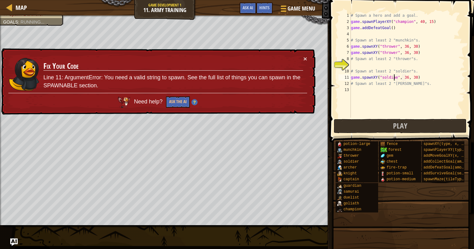
scroll to position [3, 3]
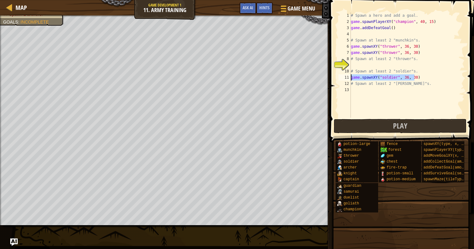
drag, startPoint x: 406, startPoint y: 76, endPoint x: 351, endPoint y: 78, distance: 54.6
click at [351, 78] on div "# Spawn a hero and add a goal. game . spawnPlayerXY ( "champion" , 40 , 15 ) ga…" at bounding box center [406, 71] width 115 height 118
type textarea "game.spawnXY("soldier", 36, 30)"
click at [419, 76] on div "# Spawn a hero and add a goal. game . spawnPlayerXY ( "champion" , 40 , 15 ) ga…" at bounding box center [406, 64] width 115 height 105
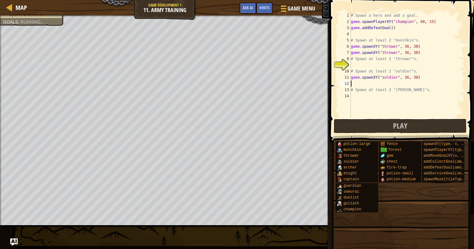
paste textarea "game.spawnXY("soldier", 36, 30)"
type textarea "game.spawnXY("soldier", 36, 30)"
click at [392, 62] on div "# Spawn a hero and add a goal. game . spawnPlayerXY ( "champion" , 40 , 15 ) ga…" at bounding box center [406, 71] width 115 height 118
click at [391, 62] on div "# Spawn a hero and add a goal. game . spawnPlayerXY ( "champion" , 40 , 15 ) ga…" at bounding box center [406, 71] width 115 height 118
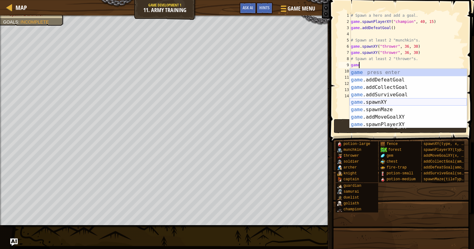
click at [357, 104] on div "game press enter game .addDefeatGoal press enter game .addCollectGoal press ent…" at bounding box center [407, 106] width 117 height 74
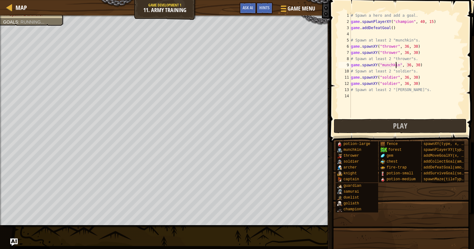
scroll to position [3, 4]
drag, startPoint x: 417, startPoint y: 64, endPoint x: 349, endPoint y: 66, distance: 68.2
click at [349, 66] on div "game.spawnXY("munchkin", 36, 30) 1 2 3 4 5 6 7 8 9 10 11 12 13 14 # Spawn a her…" at bounding box center [400, 64] width 127 height 105
type textarea "game.spawnXY("munchkin", 36, 30)"
click at [426, 65] on div "# Spawn a hero and add a goal. game . spawnPlayerXY ( "champion" , 40 , 15 ) ga…" at bounding box center [406, 64] width 115 height 105
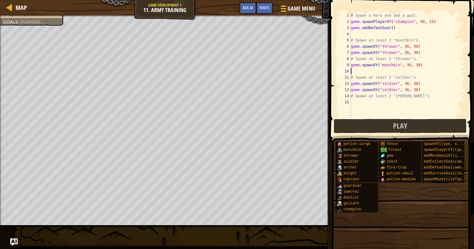
scroll to position [3, 0]
paste textarea "game.spawnXY("munchkin", 36, 30)"
type textarea "game.spawnXY("munchkin", 36, 30)"
click at [414, 123] on button "Play" at bounding box center [400, 126] width 133 height 14
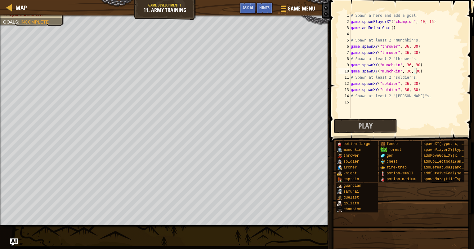
click at [417, 127] on div "Play Done" at bounding box center [400, 126] width 133 height 14
click at [417, 126] on div "Play Done" at bounding box center [400, 126] width 133 height 14
click at [40, 17] on div "Win the game. Spawn 2 munchkins. Spawn 2 throwers. Spawn 2 soldiers. Spawn 2 ar…" at bounding box center [32, 1] width 58 height 31
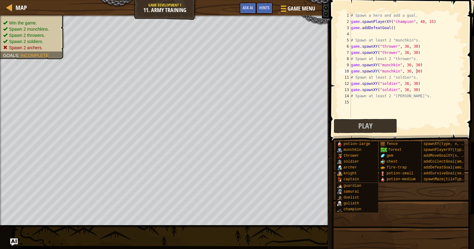
click at [41, 48] on span "Spawn 2 archers." at bounding box center [26, 47] width 34 height 5
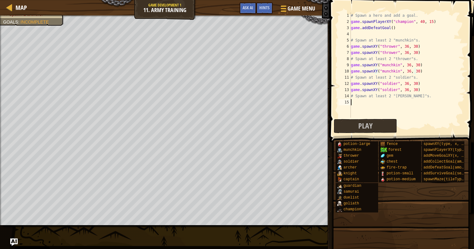
click at [376, 106] on div "# Spawn a hero and add a goal. game . spawnPlayerXY ( "champion" , 40 , 15 ) ga…" at bounding box center [406, 71] width 115 height 118
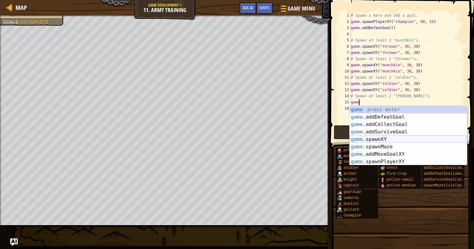
click at [371, 138] on div "game press enter game .addDefeatGoal press enter game .addCollectGoal press ent…" at bounding box center [407, 143] width 117 height 74
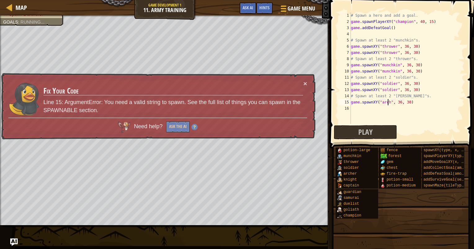
type textarea "game.spawnXY("archer", 36, 30)"
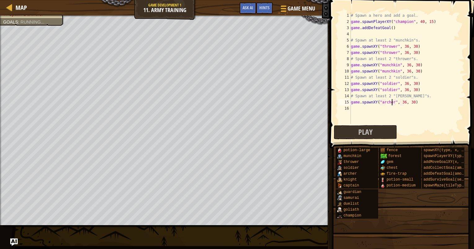
scroll to position [3, 3]
drag, startPoint x: 408, startPoint y: 102, endPoint x: 350, endPoint y: 102, distance: 58.0
click at [350, 102] on div "game.spawnXY("[PERSON_NAME]", 36, 30) 1 2 3 4 5 6 7 8 9 10 11 12 13 14 15 16 # …" at bounding box center [400, 68] width 127 height 112
click at [357, 109] on div "# Spawn a hero and add a goal. game . spawnPlayerXY ( "champion" , 40 , 15 ) ga…" at bounding box center [406, 74] width 115 height 124
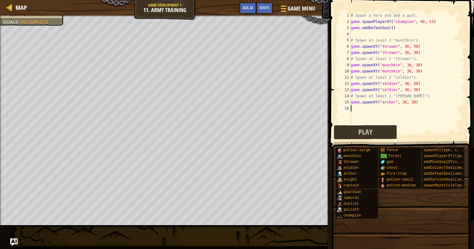
paste textarea "game.spawnXY("archer", 36, 30)"
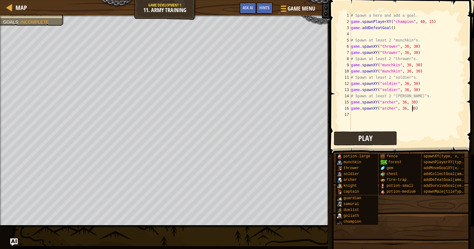
type textarea "game.spawnXY("archer", 36, 30)"
drag, startPoint x: 339, startPoint y: 142, endPoint x: 332, endPoint y: 149, distance: 9.9
click at [332, 149] on div "Hints game.spawnXY("[PERSON_NAME]", 36, 30) 1 2 3 4 5 6 7 8 9 10 11 12 13 14 15…" at bounding box center [401, 123] width 146 height 246
click at [372, 142] on span "Play" at bounding box center [365, 138] width 14 height 10
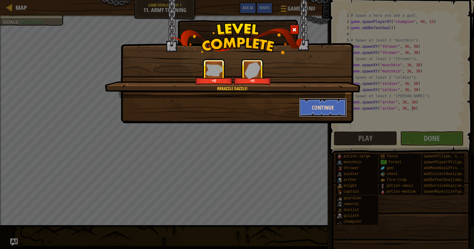
click at [313, 107] on button "Continue" at bounding box center [323, 107] width 48 height 19
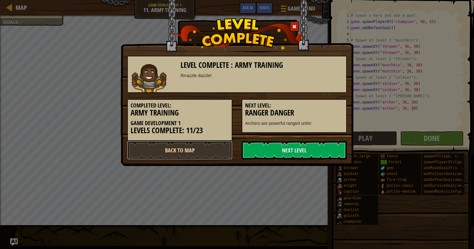
click at [213, 149] on link "Back to Map" at bounding box center [179, 150] width 105 height 19
select select "en-[GEOGRAPHIC_DATA]"
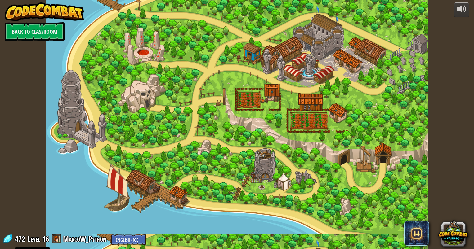
select select "en-[GEOGRAPHIC_DATA]"
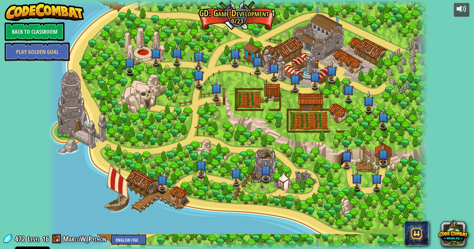
select select "en-[GEOGRAPHIC_DATA]"
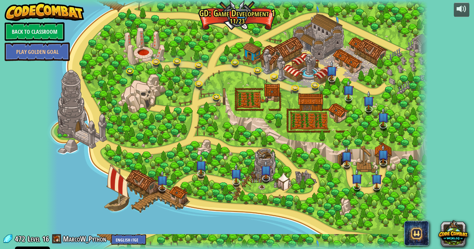
select select "en-[GEOGRAPHIC_DATA]"
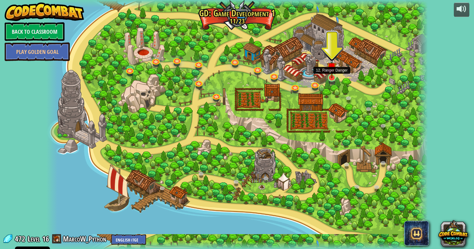
click at [333, 78] on img at bounding box center [332, 67] width 10 height 23
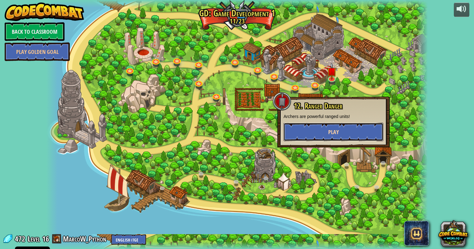
click at [329, 131] on span "Play" at bounding box center [333, 132] width 11 height 8
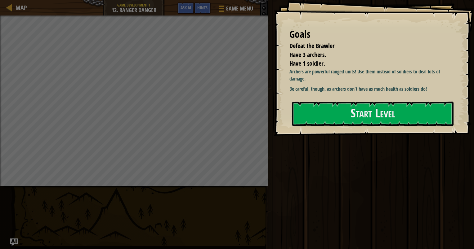
click at [311, 128] on div "Goals Defeat the Brawler Have 3 archers. Have 1 soldier. Archers are powerful r…" at bounding box center [374, 68] width 200 height 136
click at [314, 118] on button "Start Level" at bounding box center [372, 114] width 161 height 24
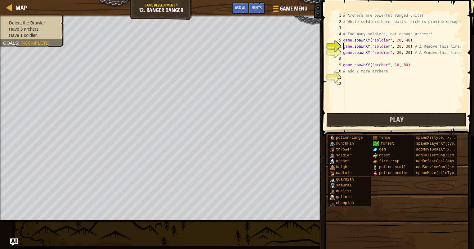
click at [413, 66] on div "# Archers are powerful ranged units! # While soldiers have health, archers prov…" at bounding box center [403, 68] width 123 height 112
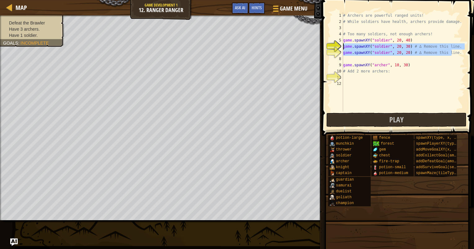
drag, startPoint x: 455, startPoint y: 53, endPoint x: 340, endPoint y: 45, distance: 115.7
click at [340, 45] on div "game.spawnXY("[PERSON_NAME]", 10, 30) 1 2 3 4 5 6 7 8 9 10 11 12 # Archers are …" at bounding box center [396, 61] width 135 height 99
type textarea "game.spawnXY("soldier", 20, 30) # ∆ Remove this line. game.spawnXY("soldier", 2…"
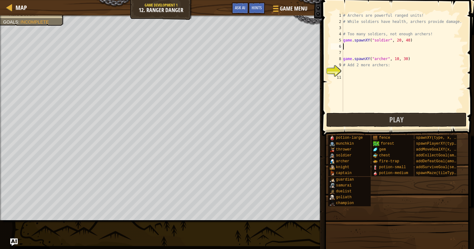
click at [376, 74] on div "# Archers are powerful ranged units! # While soldiers have health, archers prov…" at bounding box center [403, 68] width 123 height 112
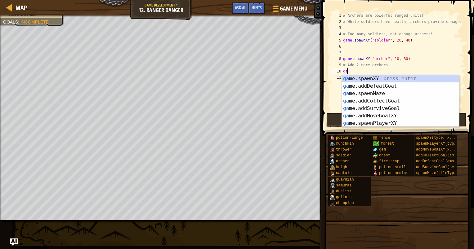
scroll to position [3, 0]
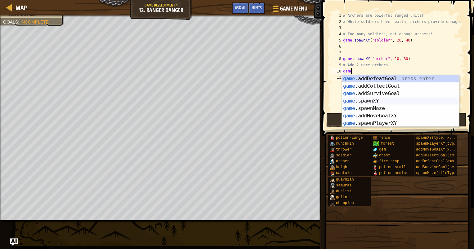
drag, startPoint x: 372, startPoint y: 99, endPoint x: 372, endPoint y: 94, distance: 4.7
click at [372, 95] on div "game .addDefeatGoal press enter game .addCollectGoal press enter game .addSurvi…" at bounding box center [400, 108] width 117 height 67
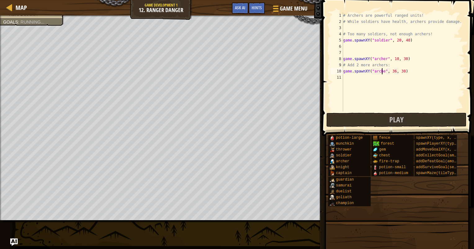
scroll to position [3, 3]
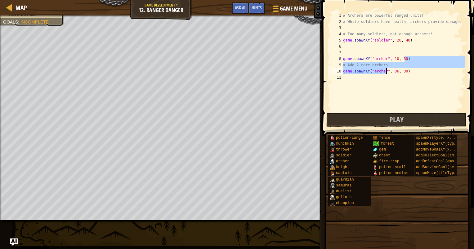
drag, startPoint x: 402, startPoint y: 63, endPoint x: 417, endPoint y: 72, distance: 17.4
click at [417, 72] on div "# Archers are powerful ranged units! # While soldiers have health, archers prov…" at bounding box center [403, 68] width 123 height 112
click at [417, 72] on div "# Archers are powerful ranged units! # While soldiers have health, archers prov…" at bounding box center [403, 61] width 123 height 99
type textarea "game.spawnXY("archer", 36, 30)"
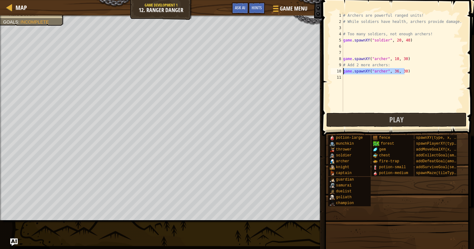
drag, startPoint x: 417, startPoint y: 72, endPoint x: 344, endPoint y: 72, distance: 72.9
click at [344, 72] on div "# Archers are powerful ranged units! # While soldiers have health, archers prov…" at bounding box center [403, 68] width 123 height 112
click at [359, 83] on div "# Archers are powerful ranged units! # While soldiers have health, archers prov…" at bounding box center [403, 68] width 123 height 112
paste textarea "game.spawnXY("archer", 36, 30)"
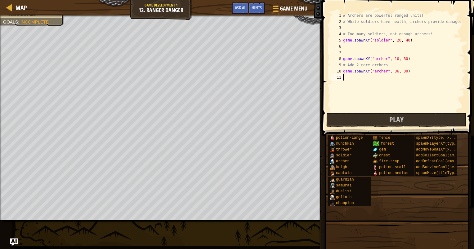
type textarea "game.spawnXY("archer", 36, 30)"
click at [361, 115] on button "Play" at bounding box center [396, 120] width 140 height 14
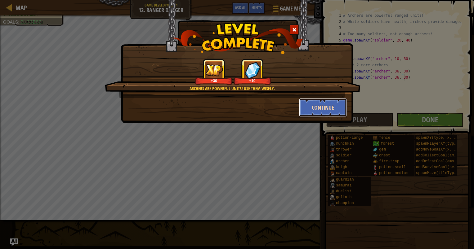
click at [317, 109] on button "Continue" at bounding box center [323, 107] width 48 height 19
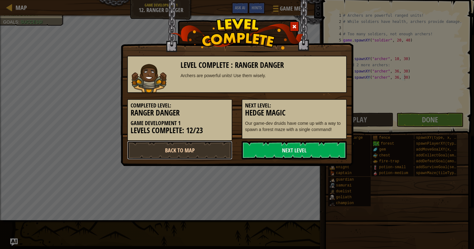
click at [218, 149] on link "Back to Map" at bounding box center [179, 150] width 105 height 19
select select "en-[GEOGRAPHIC_DATA]"
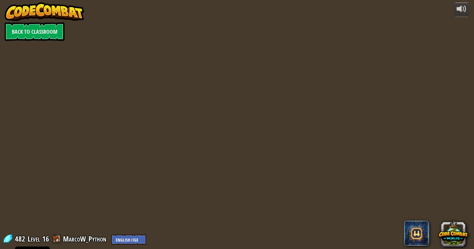
select select "en-[GEOGRAPHIC_DATA]"
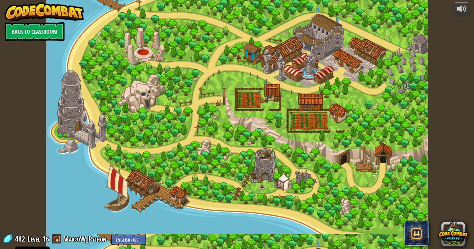
select select "en-[GEOGRAPHIC_DATA]"
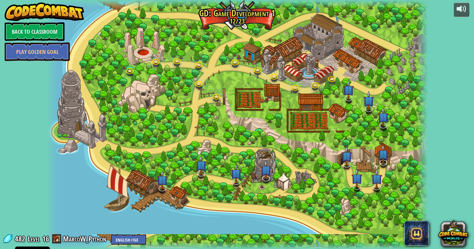
select select "en-[GEOGRAPHIC_DATA]"
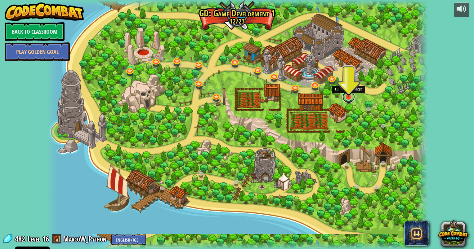
click at [349, 98] on link at bounding box center [348, 97] width 12 height 12
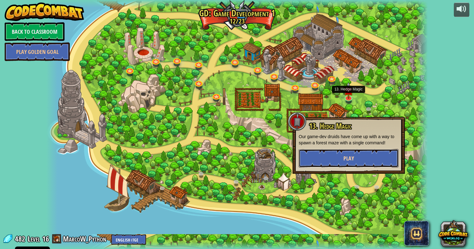
click at [331, 155] on button "Play" at bounding box center [349, 158] width 100 height 19
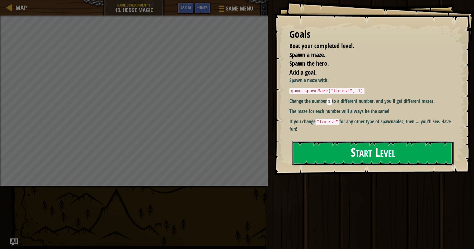
click at [332, 156] on button "Start Level" at bounding box center [372, 153] width 161 height 24
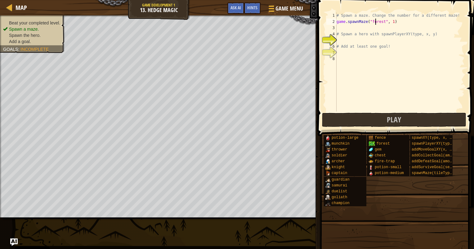
click at [375, 22] on div "# Spawn a maze. Change the number for a different maze! game . spawnMaze ( "for…" at bounding box center [399, 68] width 129 height 112
type textarea "game.spawnMaze("forest", 1)"
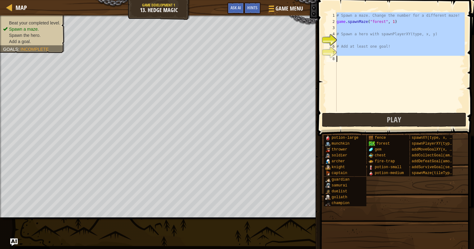
click at [375, 22] on div "# Spawn a maze. Change the number for a different maze! game . spawnMaze ( "for…" at bounding box center [399, 68] width 129 height 112
click at [376, 22] on div "# Spawn a maze. Change the number for a different maze! game . spawnMaze ( "for…" at bounding box center [399, 61] width 129 height 99
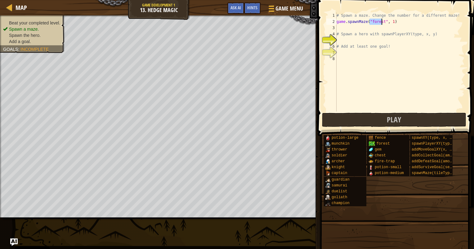
drag, startPoint x: 369, startPoint y: 21, endPoint x: 381, endPoint y: 19, distance: 12.3
click at [381, 19] on div "# Spawn a maze. Change the number for a different maze! game . spawnMaze ( "for…" at bounding box center [399, 68] width 129 height 112
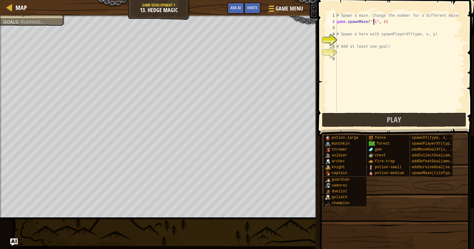
scroll to position [3, 3]
type textarea "game.spawnMaze("forest", 1)"
click at [353, 38] on div "# Spawn a maze. Change the number for a different maze! game . spawnMaze ( "for…" at bounding box center [399, 68] width 129 height 112
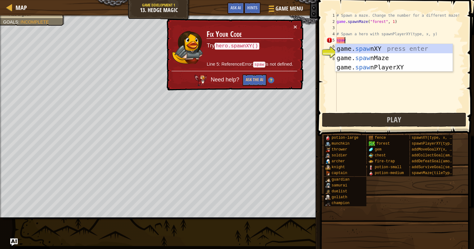
scroll to position [3, 0]
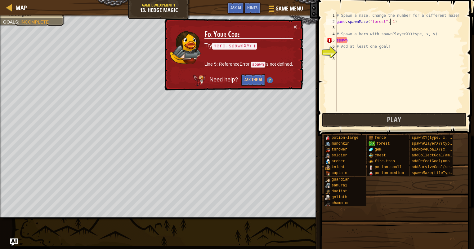
click at [389, 21] on div "# Spawn a maze. Change the number for a different maze! game . spawnMaze ( "for…" at bounding box center [399, 68] width 129 height 112
click at [374, 42] on div "# Spawn a maze. Change the number for a different maze! game . spawnMaze ( "for…" at bounding box center [399, 68] width 129 height 112
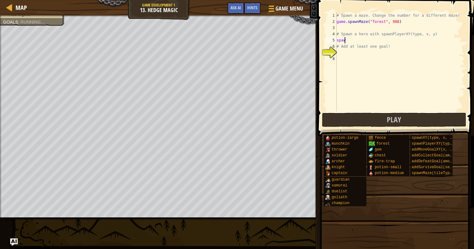
scroll to position [3, 0]
type textarea "s"
click at [393, 22] on div "# Spawn a maze. Change the number for a different maze! game . spawnMaze ( "for…" at bounding box center [399, 68] width 129 height 112
type textarea "game.spawnMaze("forest", 987685457474754969)"
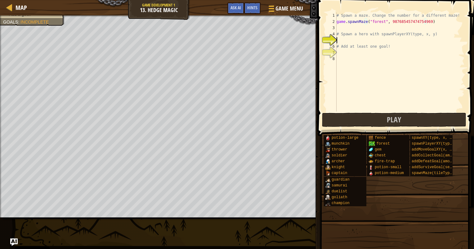
click at [365, 42] on div "# Spawn a maze. Change the number for a different maze! game . spawnMaze ( "for…" at bounding box center [399, 68] width 129 height 112
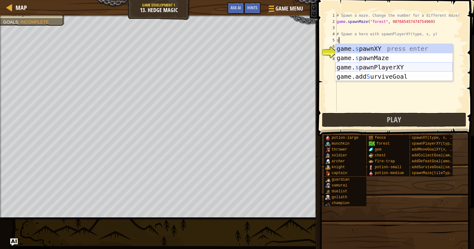
click at [371, 64] on div "game. s pawnXY press enter game. s pawnMaze press enter game. s pawnPlayerXY pr…" at bounding box center [393, 72] width 117 height 56
type textarea "player = game.spawnPlayerXY("captain", 36, 30)"
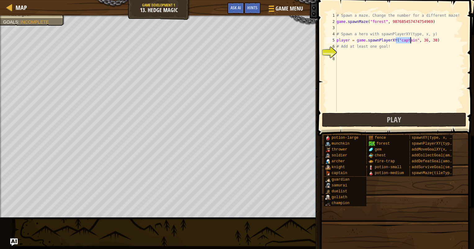
click at [376, 52] on div "# Spawn a maze. Change the number for a different maze! game . spawnMaze ( "for…" at bounding box center [399, 68] width 129 height 112
click at [372, 53] on div "# Spawn a maze. Change the number for a different maze! game . spawnMaze ( "for…" at bounding box center [399, 68] width 129 height 112
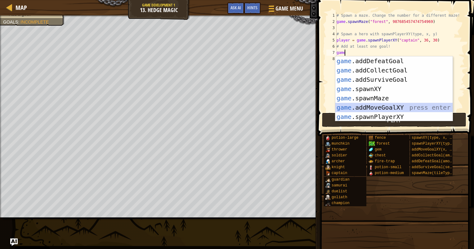
click at [392, 108] on div "game .addDefeatGoal press enter game .addCollectGoal press enter game .addSurvi…" at bounding box center [393, 98] width 117 height 84
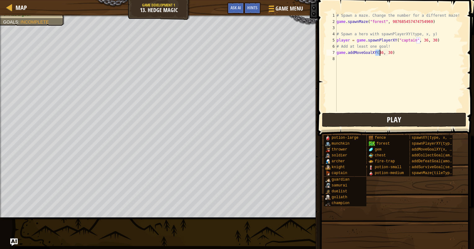
type textarea "game.addMoveGoalXY(36, 30)"
click at [374, 118] on button "Play" at bounding box center [394, 120] width 144 height 14
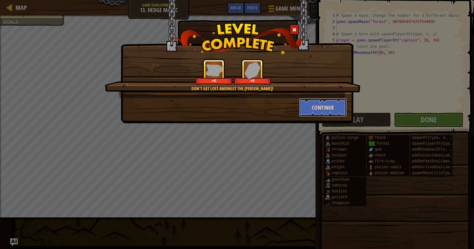
click at [305, 108] on button "Continue" at bounding box center [323, 107] width 48 height 19
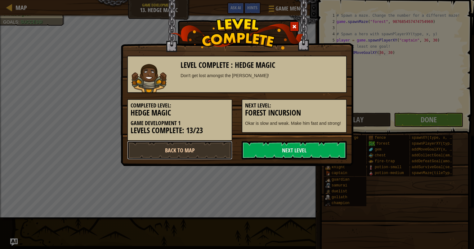
click at [203, 150] on link "Back to Map" at bounding box center [179, 150] width 105 height 19
select select "en-[GEOGRAPHIC_DATA]"
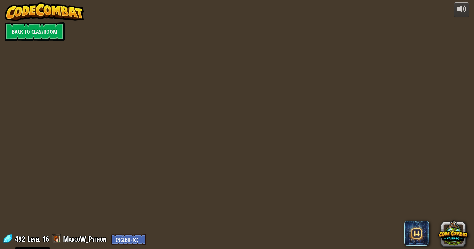
select select "en-[GEOGRAPHIC_DATA]"
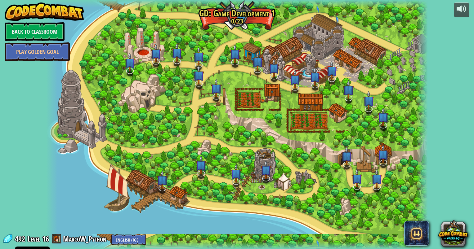
select select "en-[GEOGRAPHIC_DATA]"
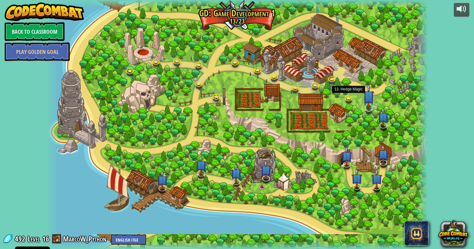
select select "en-[GEOGRAPHIC_DATA]"
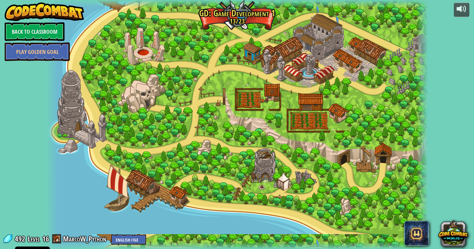
select select "en-[GEOGRAPHIC_DATA]"
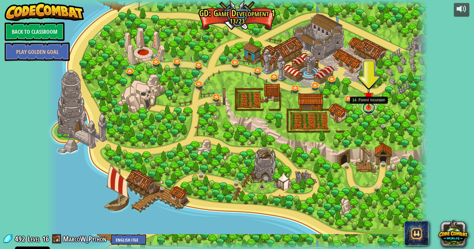
click at [366, 109] on link at bounding box center [368, 108] width 12 height 12
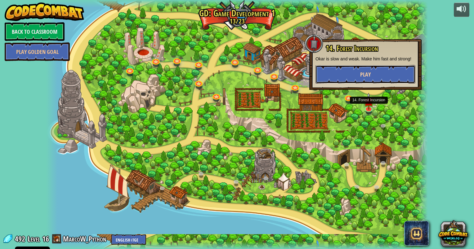
click at [351, 73] on button "Play" at bounding box center [365, 74] width 100 height 19
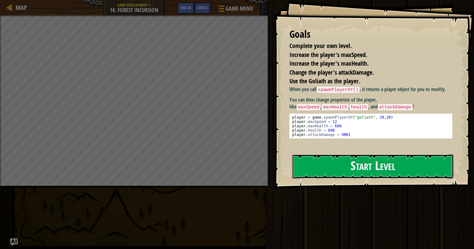
click at [336, 171] on button "Start Level" at bounding box center [372, 166] width 161 height 24
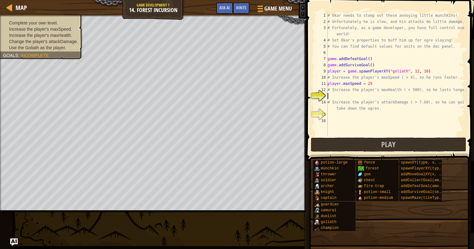
click at [369, 83] on div "# Okar needs to stomp out these annoying little munchkins! # Unfortunately he i…" at bounding box center [395, 80] width 138 height 136
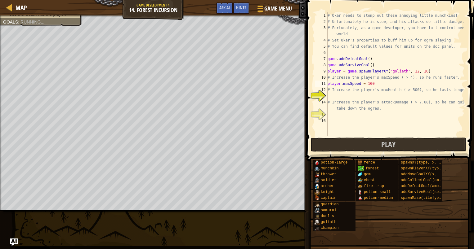
scroll to position [3, 3]
type textarea "player.maxSpeed = 1009"
click at [370, 94] on div "# Okar needs to stomp out these annoying little munchkins! # Unfortunately he i…" at bounding box center [395, 80] width 138 height 136
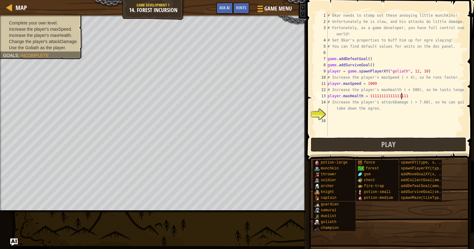
type textarea "player.maxHealth = 11111111111111111"
drag, startPoint x: 33, startPoint y: 43, endPoint x: 44, endPoint y: 47, distance: 12.1
click at [33, 43] on span "Change the player's attackDamage." at bounding box center [43, 41] width 69 height 5
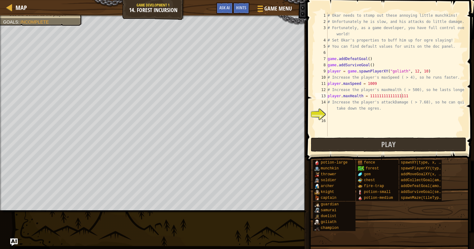
scroll to position [3, 0]
click at [331, 115] on div "# Okar needs to stomp out these annoying little munchkins! # Unfortunately he i…" at bounding box center [395, 80] width 138 height 136
type textarea "player.attackDamage = 10000000"
click at [347, 140] on button "Play" at bounding box center [388, 145] width 155 height 14
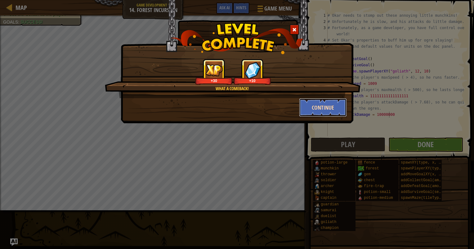
click at [306, 105] on button "Continue" at bounding box center [323, 107] width 48 height 19
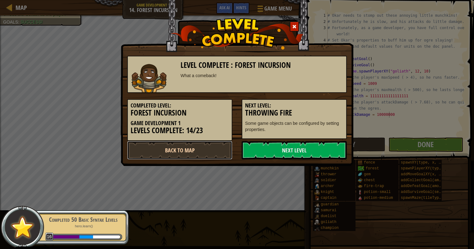
click at [221, 146] on link "Back to Map" at bounding box center [179, 150] width 105 height 19
select select "en-[GEOGRAPHIC_DATA]"
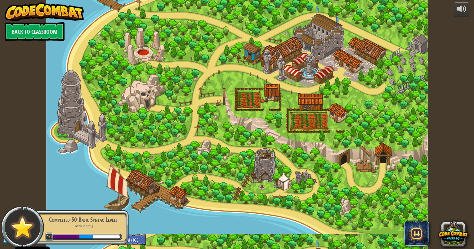
select select "en-[GEOGRAPHIC_DATA]"
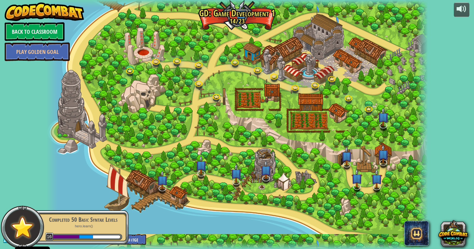
select select "en-[GEOGRAPHIC_DATA]"
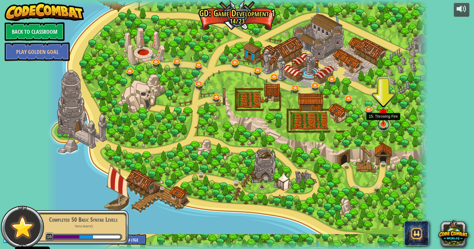
click at [383, 126] on link at bounding box center [383, 124] width 12 height 12
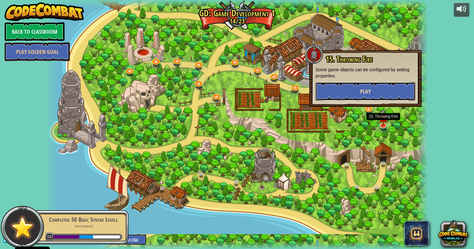
click at [380, 91] on button "Play" at bounding box center [365, 91] width 100 height 19
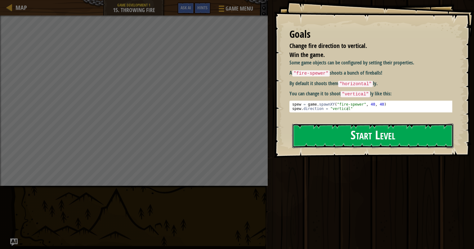
click at [311, 133] on button "Start Level" at bounding box center [372, 136] width 161 height 24
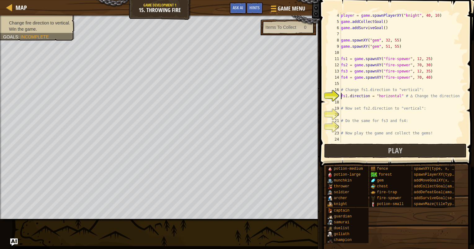
scroll to position [19, 0]
click at [383, 97] on div "player = game . spawnPlayerXY ( "knight" , 40 , 10 ) game . addCollectGoal ( ) …" at bounding box center [400, 83] width 120 height 143
click at [384, 97] on div "player = game . spawnPlayerXY ( "knight" , 40 , 10 ) game . addCollectGoal ( ) …" at bounding box center [400, 77] width 120 height 130
click at [384, 97] on div "player = game . spawnPlayerXY ( "knight" , 40 , 10 ) game . addCollectGoal ( ) …" at bounding box center [400, 83] width 120 height 143
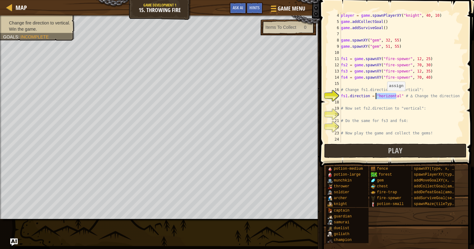
click at [384, 97] on div "player = game . spawnPlayerXY ( "knight" , 40 , 10 ) game . addCollectGoal ( ) …" at bounding box center [400, 83] width 120 height 143
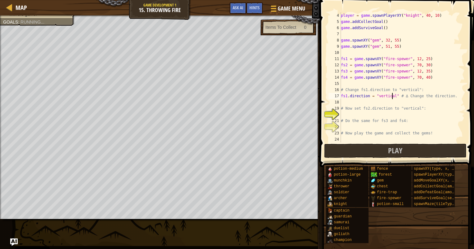
scroll to position [3, 4]
type textarea "fs1.direction = "vertical" # ∆ Change the direction."
click at [365, 152] on button "Play" at bounding box center [395, 151] width 142 height 14
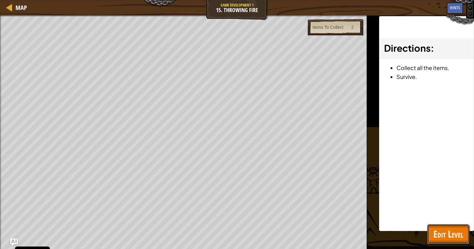
drag, startPoint x: 444, startPoint y: 238, endPoint x: 445, endPoint y: 232, distance: 5.6
click at [444, 238] on span "Edit Level" at bounding box center [448, 234] width 30 height 13
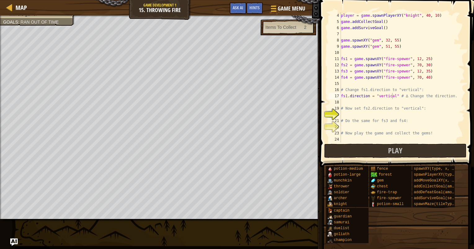
scroll to position [3, 0]
click at [366, 114] on div "player = game . spawnPlayerXY ( "knight" , 40 , 10 ) game . addCollectGoal ( ) …" at bounding box center [400, 83] width 120 height 143
click at [380, 132] on div "player = game . spawnPlayerXY ( "knight" , 40 , 10 ) game . addCollectGoal ( ) …" at bounding box center [400, 83] width 120 height 143
type textarea "# Now play the game and collect the gems!"
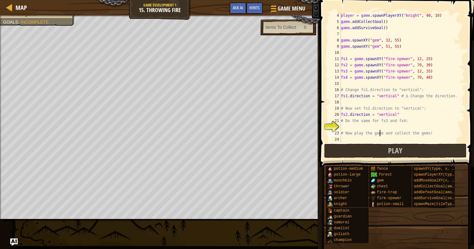
click at [381, 130] on div "player = game . spawnPlayerXY ( "knight" , 40 , 10 ) game . addCollectGoal ( ) …" at bounding box center [400, 83] width 120 height 143
click at [381, 129] on div "player = game . spawnPlayerXY ( "knight" , 40 , 10 ) game . addCollectGoal ( ) …" at bounding box center [400, 83] width 120 height 143
drag, startPoint x: 394, startPoint y: 130, endPoint x: 339, endPoint y: 123, distance: 55.9
click at [339, 123] on div "fs3.direction = "vertical" 4 5 6 7 8 9 10 11 12 13 14 15 16 17 18 19 20 21 22 2…" at bounding box center [395, 77] width 137 height 130
click at [400, 129] on div "player = game . spawnPlayerXY ( "knight" , 40 , 10 ) game . addCollectGoal ( ) …" at bounding box center [400, 77] width 120 height 130
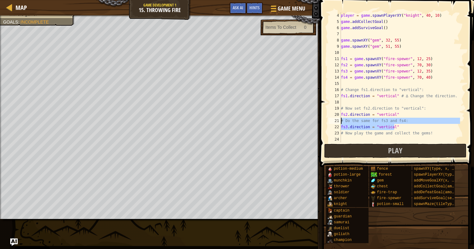
type textarea "fs3.direction = "vertical""
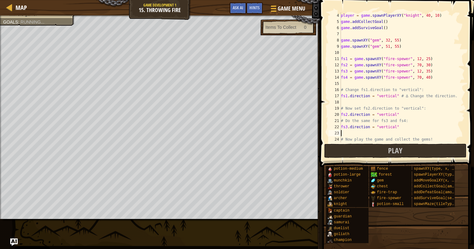
paste textarea "fs3.direction = "vertical""
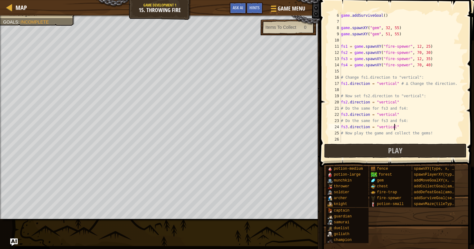
click at [346, 124] on div "game . addSurviveGoal ( ) game . spawnXY ( "gem" , 32 , 55 ) game . spawnXY ( "…" at bounding box center [400, 83] width 120 height 143
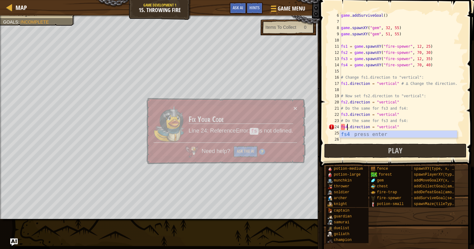
scroll to position [3, 0]
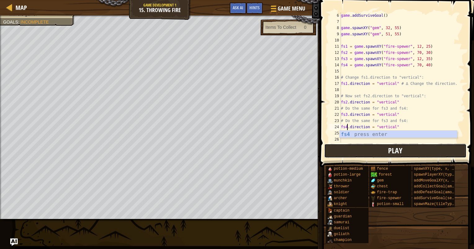
click at [368, 149] on button "Play" at bounding box center [395, 151] width 142 height 14
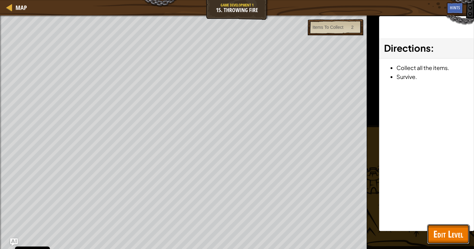
click at [445, 234] on span "Edit Level" at bounding box center [448, 234] width 30 height 13
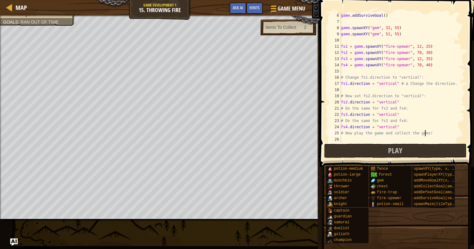
type textarea "# Now play the game and collect the gems!"
click at [429, 135] on div "game . addSurviveGoal ( ) game . spawnXY ( "gem" , 32 , 55 ) game . spawnXY ( "…" at bounding box center [400, 83] width 120 height 143
type textarea "player.maxSpeed = 1000"
click at [430, 151] on button "Play" at bounding box center [395, 151] width 142 height 14
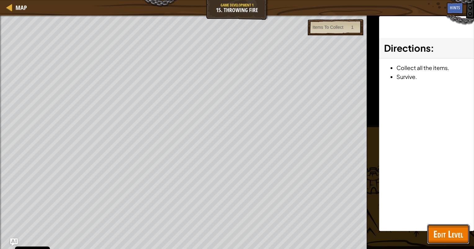
click at [452, 228] on span "Edit Level" at bounding box center [448, 234] width 30 height 13
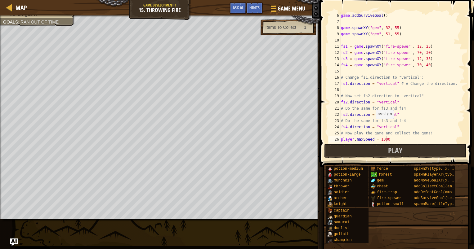
scroll to position [37, 0]
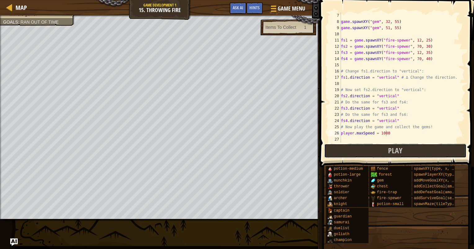
drag, startPoint x: 358, startPoint y: 151, endPoint x: 356, endPoint y: 144, distance: 6.6
click at [358, 149] on button "Play" at bounding box center [395, 151] width 142 height 14
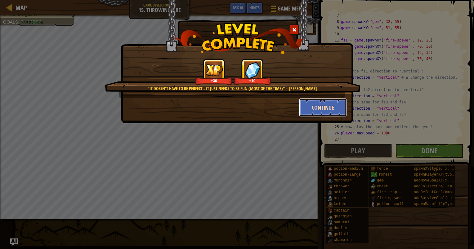
click at [324, 104] on button "Continue" at bounding box center [323, 107] width 48 height 19
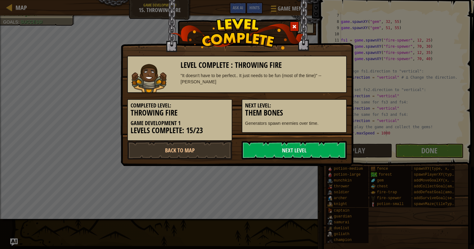
click at [323, 109] on h3 "Them Bones" at bounding box center [294, 113] width 98 height 8
click at [205, 149] on link "Back to Map" at bounding box center [179, 150] width 105 height 19
select select "en-[GEOGRAPHIC_DATA]"
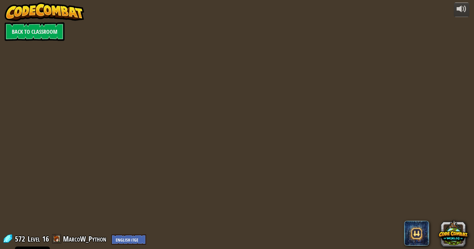
select select "en-[GEOGRAPHIC_DATA]"
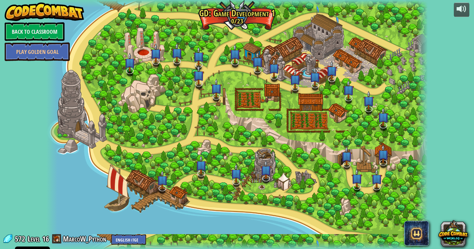
select select "en-[GEOGRAPHIC_DATA]"
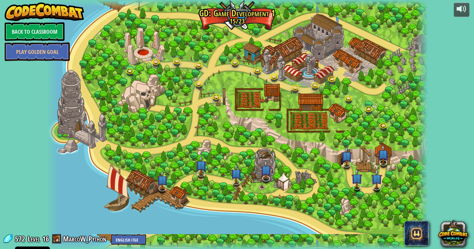
select select "en-[GEOGRAPHIC_DATA]"
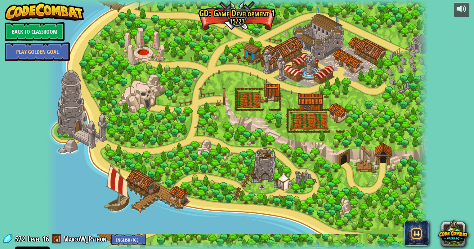
select select "en-[GEOGRAPHIC_DATA]"
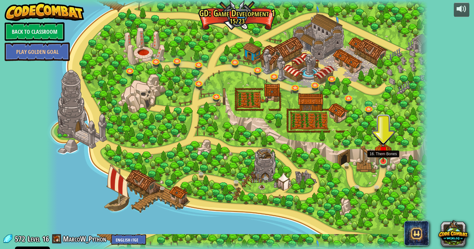
click at [383, 159] on img at bounding box center [383, 151] width 10 height 23
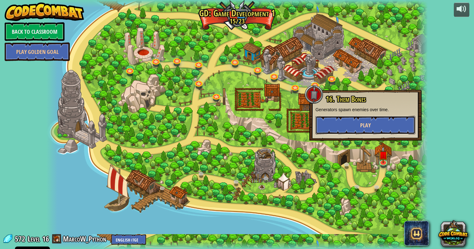
click at [368, 123] on span "Play" at bounding box center [365, 126] width 11 height 8
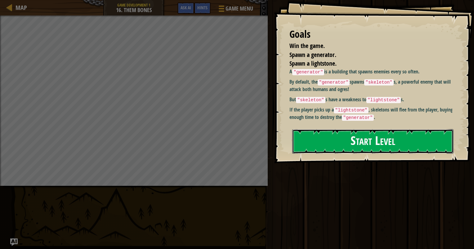
click at [343, 141] on button "Start Level" at bounding box center [372, 141] width 161 height 24
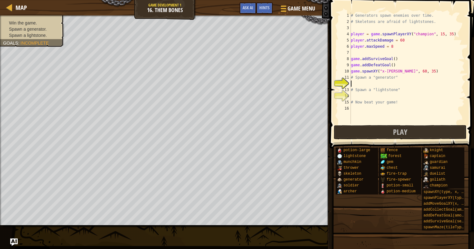
click at [362, 86] on div "# Generators spawn enemies over time. # Skeletons are afraid of lightstones. pl…" at bounding box center [406, 74] width 115 height 124
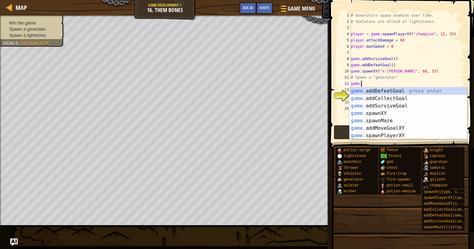
scroll to position [3, 0]
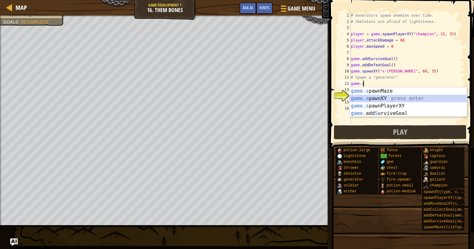
click at [380, 96] on div "game.s pawnMaze press enter game.s pawnXY press enter game.s pawnPlayerXY press…" at bounding box center [407, 109] width 117 height 45
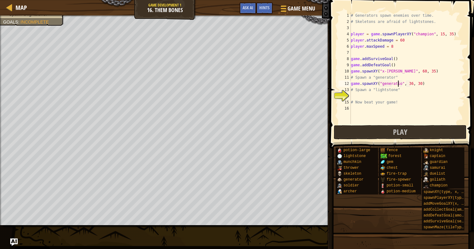
scroll to position [3, 4]
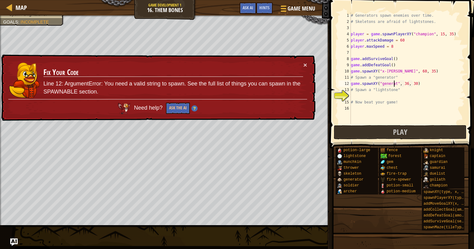
type textarea "game.spawnXY("generator", 36, 30)"
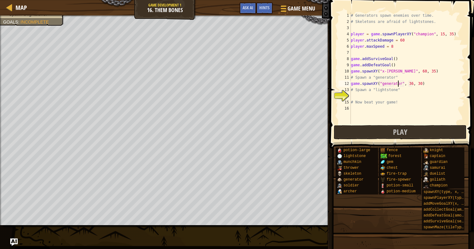
click at [357, 94] on div "# Generators spawn enemies over time. # Skeletons are afraid of lightstones. pl…" at bounding box center [406, 74] width 115 height 124
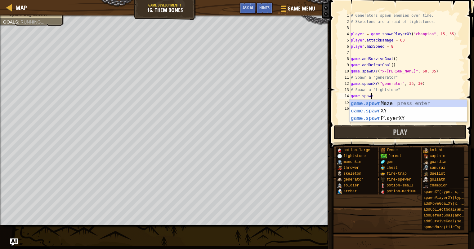
scroll to position [3, 1]
click at [395, 110] on div "game.spawn Maze press enter game.spawn XY press enter game.spawn PlayerXY press…" at bounding box center [407, 118] width 117 height 37
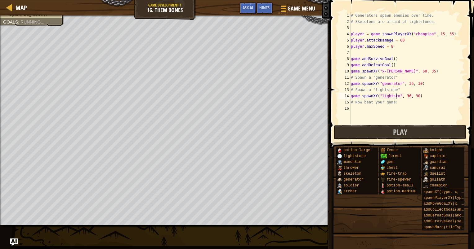
scroll to position [3, 4]
click at [410, 95] on div "# Generators spawn enemies over time. # Skeletons are afraid of lightstones. pl…" at bounding box center [406, 74] width 115 height 124
click at [418, 93] on div "# Generators spawn enemies over time. # Skeletons are afraid of lightstones. pl…" at bounding box center [406, 74] width 115 height 124
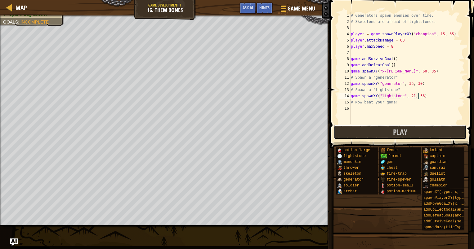
drag, startPoint x: 375, startPoint y: 134, endPoint x: 367, endPoint y: 130, distance: 8.2
click at [375, 133] on button "Play" at bounding box center [400, 132] width 133 height 14
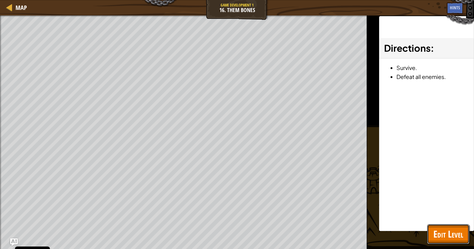
click at [452, 227] on button "Edit Level" at bounding box center [448, 234] width 42 height 20
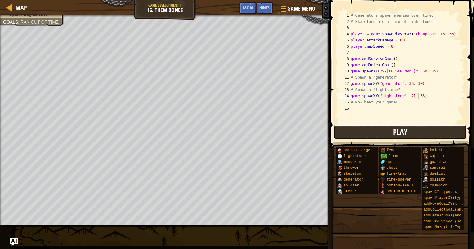
click at [364, 135] on button "Play" at bounding box center [400, 132] width 133 height 14
click at [407, 84] on div "# Generators spawn enemies over time. # Skeletons are afraid of lightstones. pl…" at bounding box center [406, 74] width 115 height 124
click at [416, 84] on div "# Generators spawn enemies over time. # Skeletons are afraid of lightstones. pl…" at bounding box center [406, 74] width 115 height 124
type textarea "game.spawnXY("generator", 60, 35)"
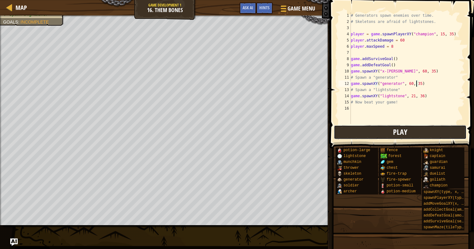
click at [371, 131] on button "Play" at bounding box center [400, 132] width 133 height 14
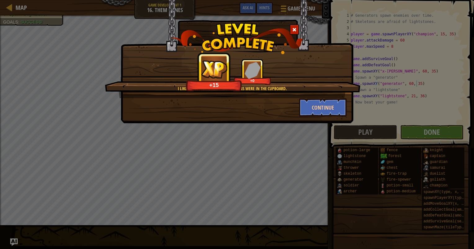
drag, startPoint x: 326, startPoint y: 90, endPoint x: 326, endPoint y: 93, distance: 3.4
click at [326, 91] on div "I liked it better when the skeletons were in the cupboard." at bounding box center [232, 89] width 196 height 6
click at [321, 107] on button "Continue" at bounding box center [323, 107] width 48 height 19
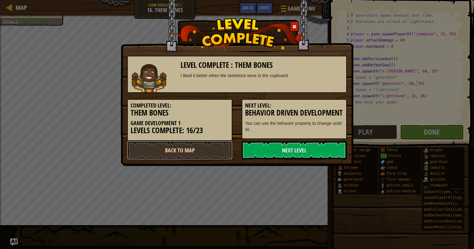
click at [149, 150] on link "Back to Map" at bounding box center [179, 150] width 105 height 19
select select "en-[GEOGRAPHIC_DATA]"
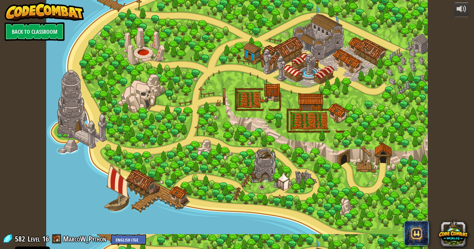
select select "en-[GEOGRAPHIC_DATA]"
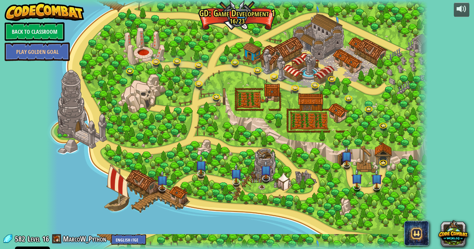
select select "en-[GEOGRAPHIC_DATA]"
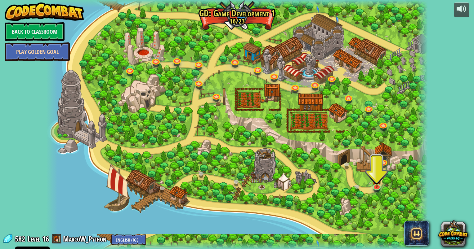
click at [29, 52] on link "Play Golden Goal" at bounding box center [37, 51] width 65 height 19
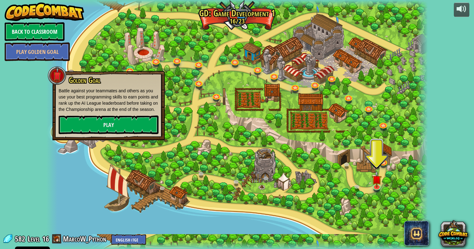
drag, startPoint x: 13, startPoint y: 86, endPoint x: 25, endPoint y: 37, distance: 50.0
click at [12, 86] on div "powered by Back to Classroom Play Golden Goal 3. Hero's Journey Spawn a player,…" at bounding box center [237, 124] width 474 height 249
click at [30, 26] on link "Back to Classroom" at bounding box center [35, 31] width 60 height 19
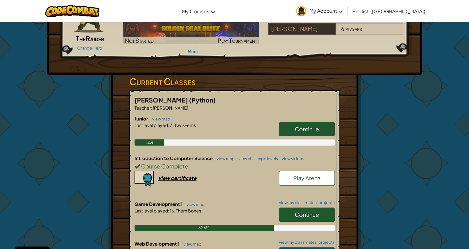
scroll to position [62, 0]
